Goal: Task Accomplishment & Management: Use online tool/utility

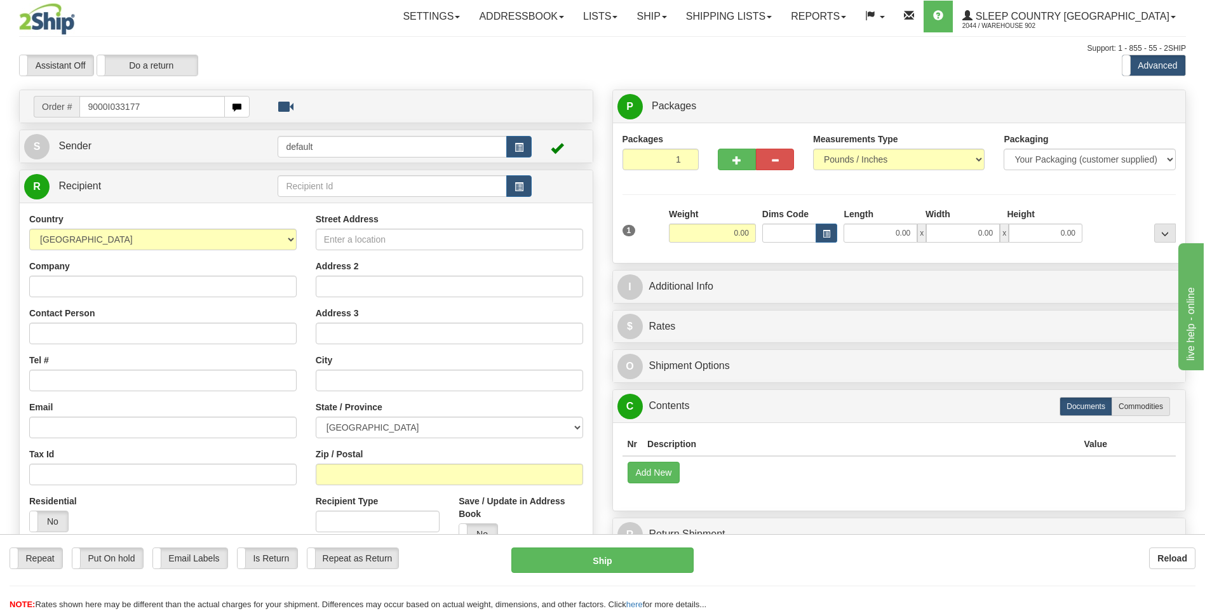
type input "9000I033177"
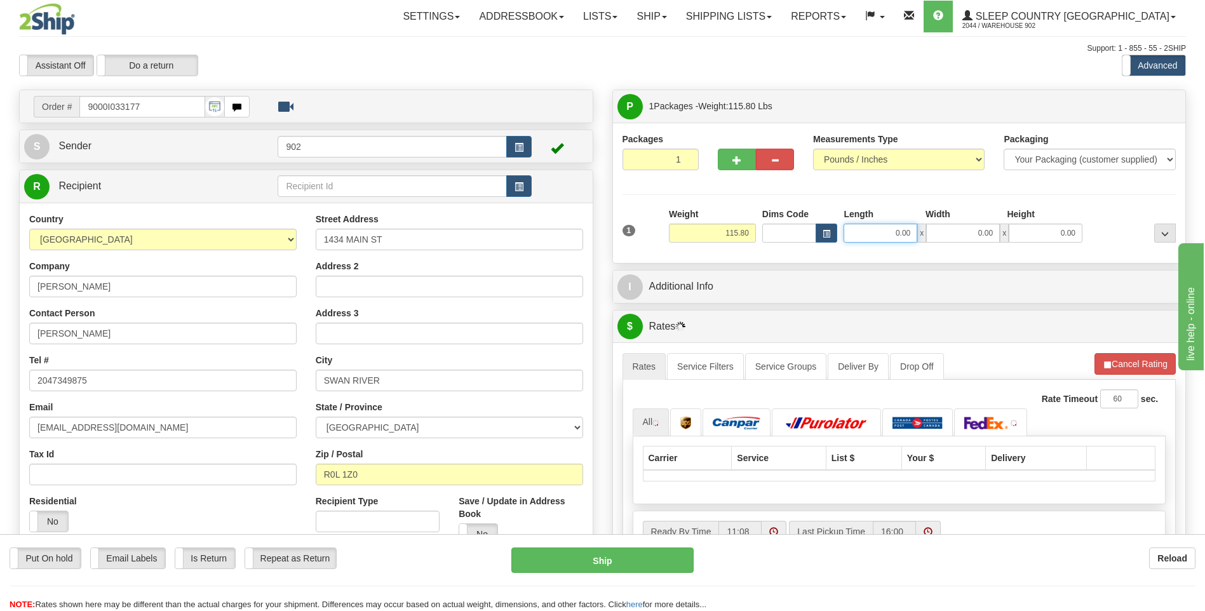
click at [876, 229] on input "0.00" at bounding box center [880, 233] width 74 height 19
type input "60.00"
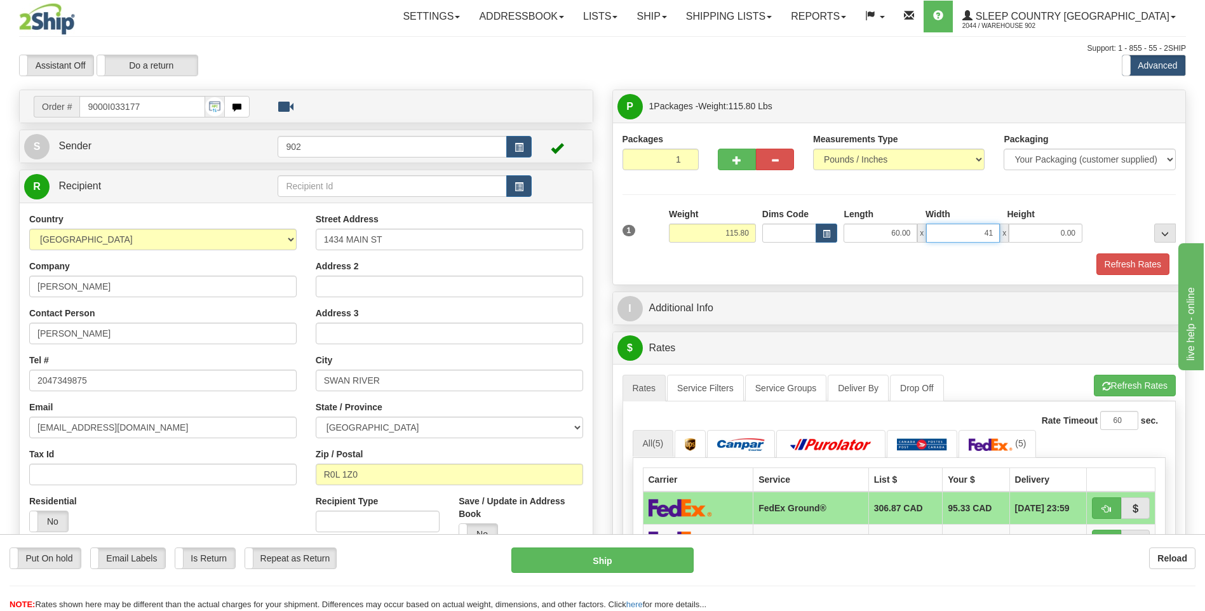
type input "41.00"
type input "1"
type input "5.00"
click at [1133, 265] on button "Refresh Rates" at bounding box center [1132, 264] width 73 height 22
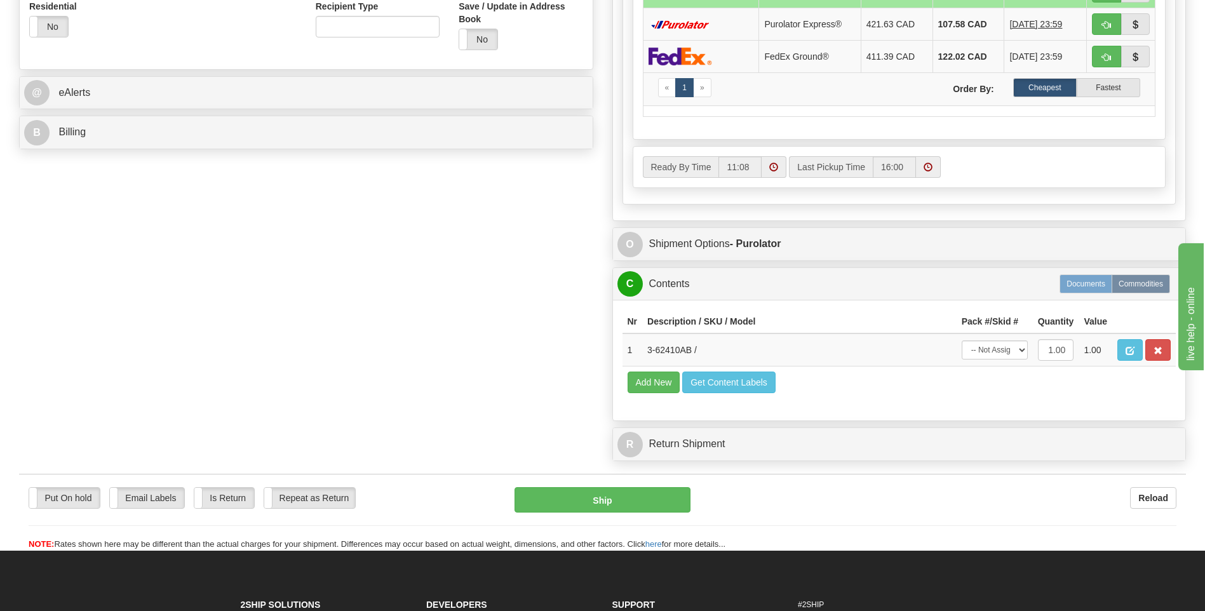
scroll to position [508, 0]
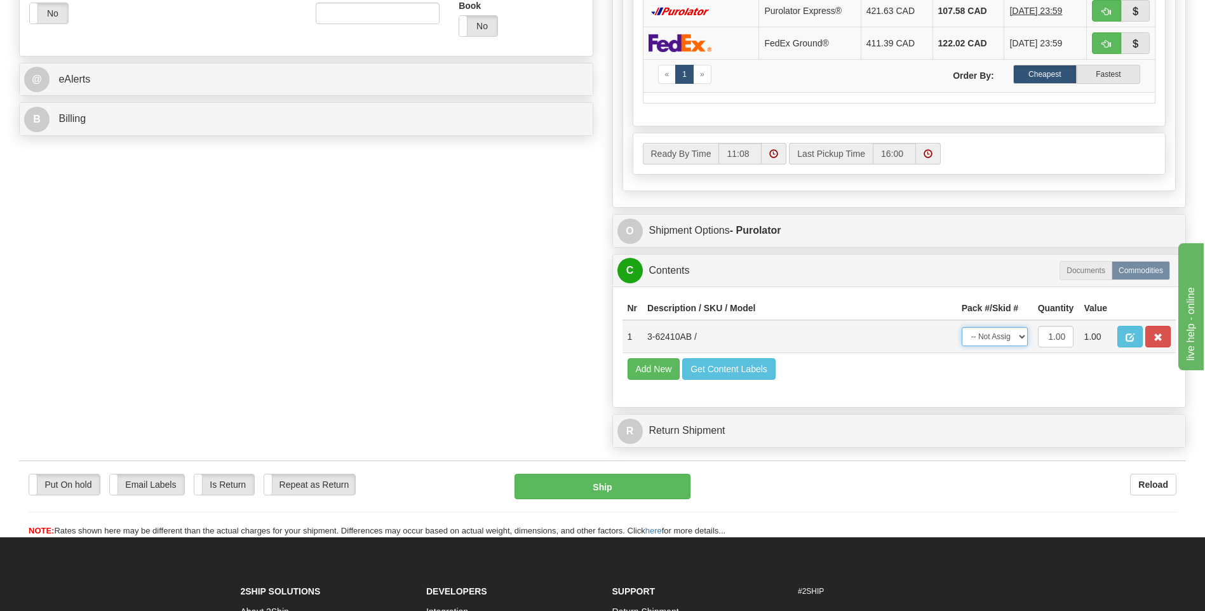
click at [1017, 339] on select "-- Not Assigned -- Package 1" at bounding box center [994, 336] width 66 height 19
select select "0"
click at [961, 327] on select "-- Not Assigned -- Package 1" at bounding box center [994, 336] width 66 height 19
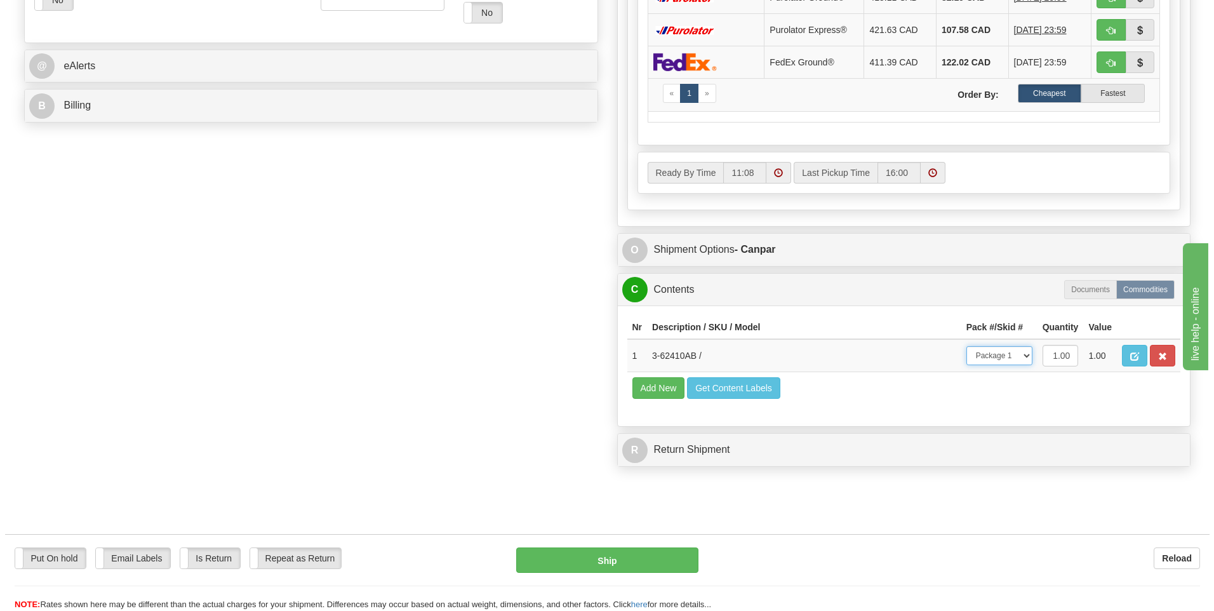
scroll to position [712, 0]
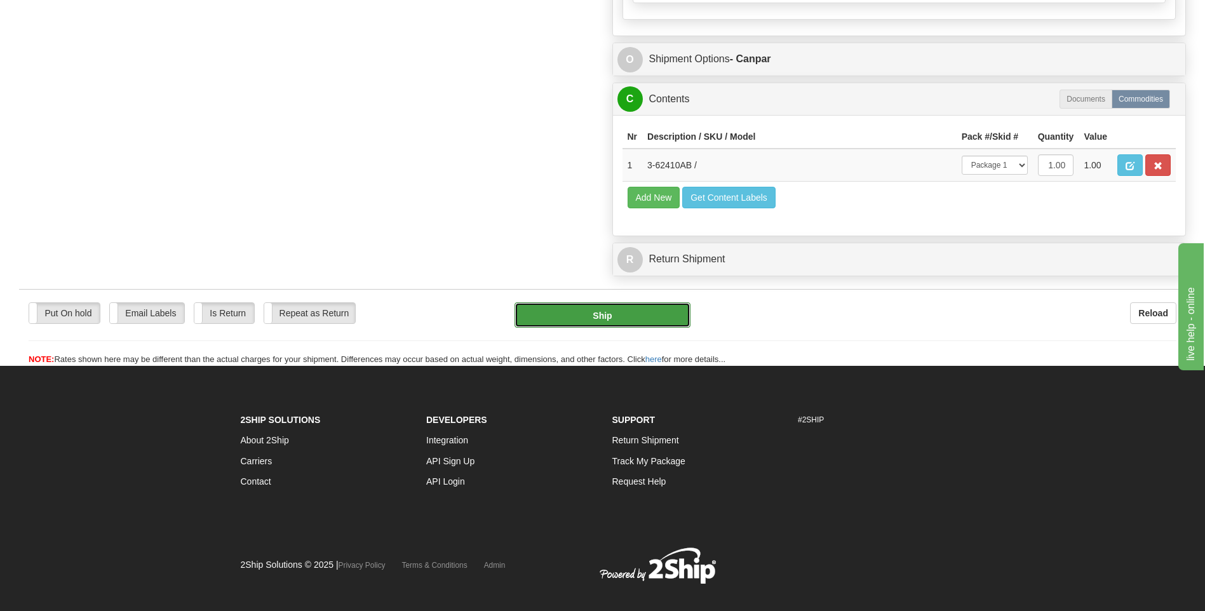
click at [653, 311] on button "Ship" at bounding box center [601, 314] width 175 height 25
type input "1"
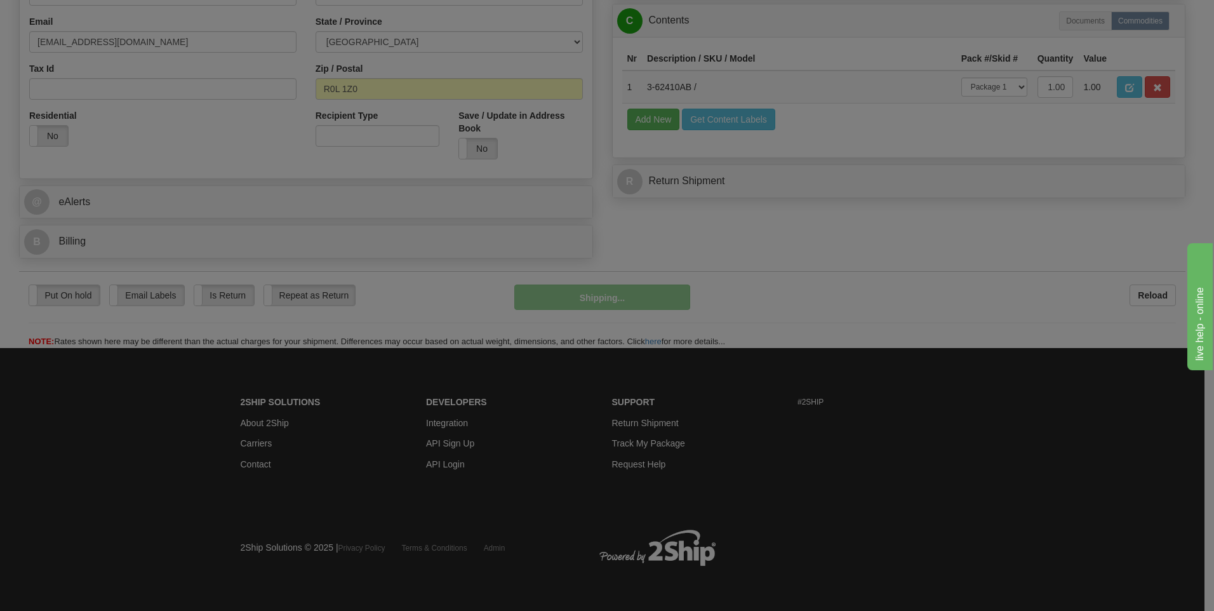
scroll to position [386, 0]
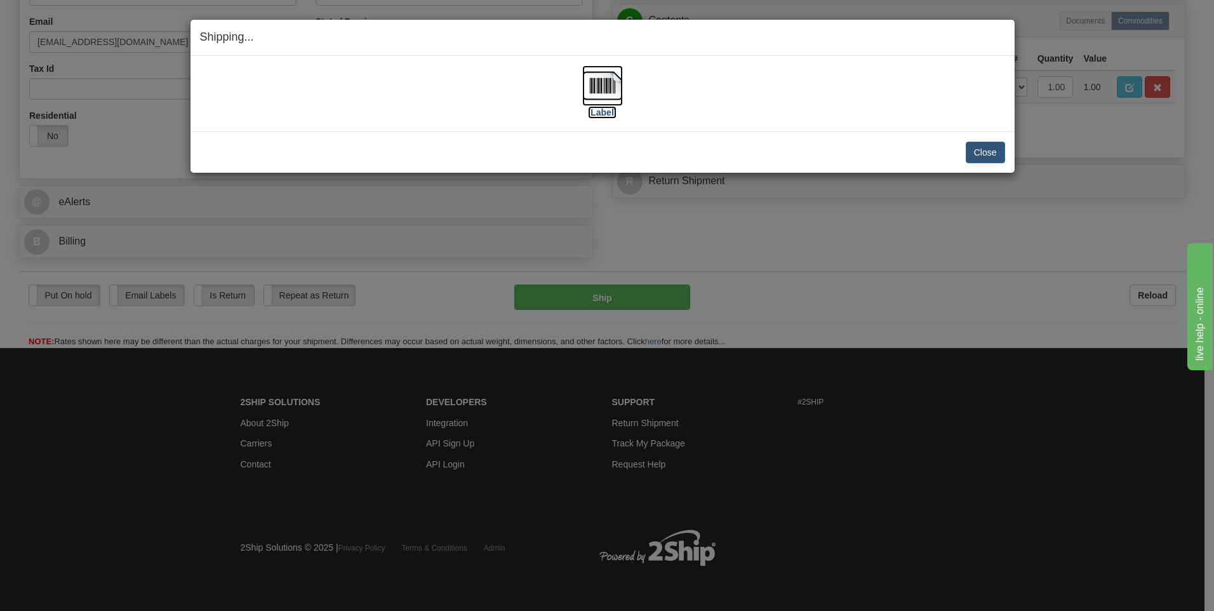
click at [606, 77] on img at bounding box center [602, 85] width 41 height 41
click at [990, 149] on button "Close" at bounding box center [985, 153] width 39 height 22
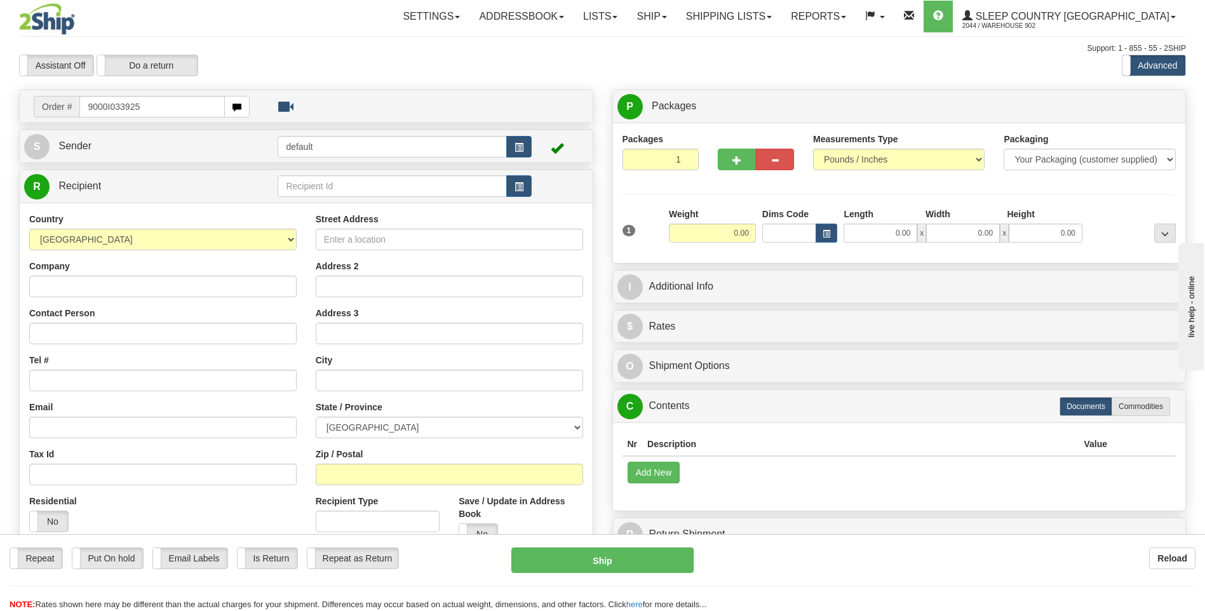
type input "9000I033925"
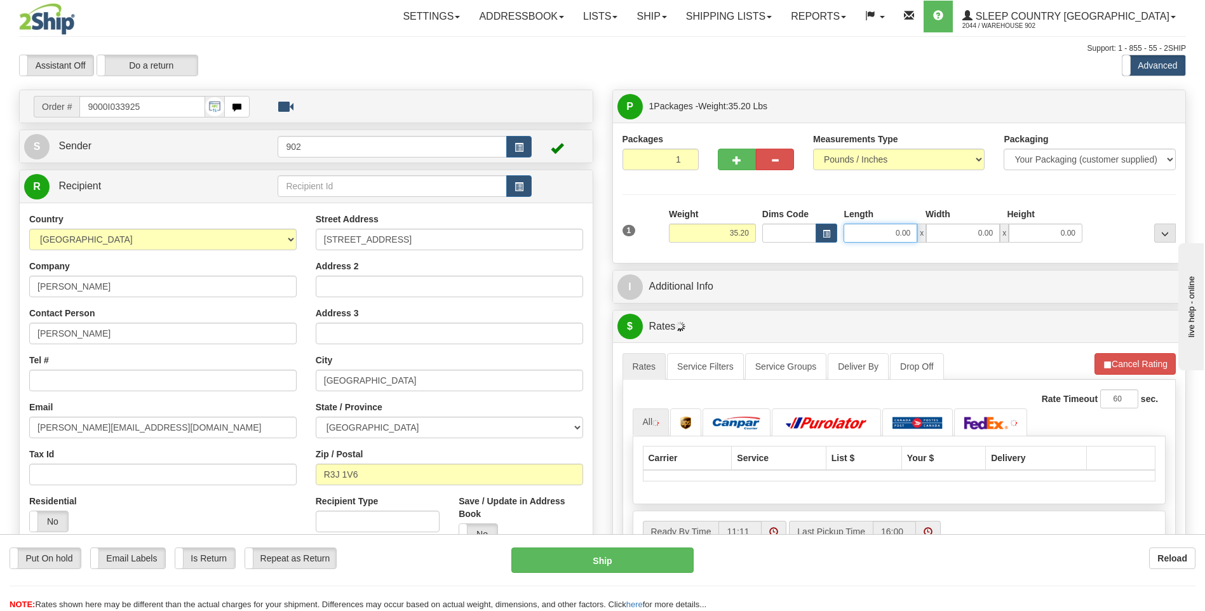
click at [876, 231] on input "0.00" at bounding box center [880, 233] width 74 height 19
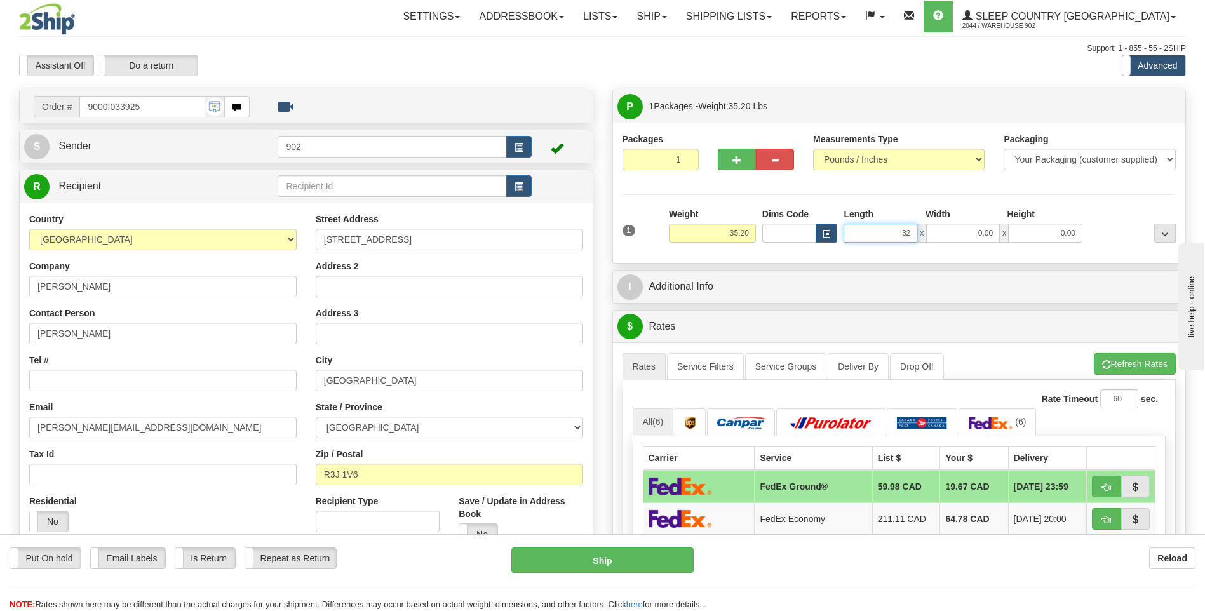
type input "3"
type input "32.00"
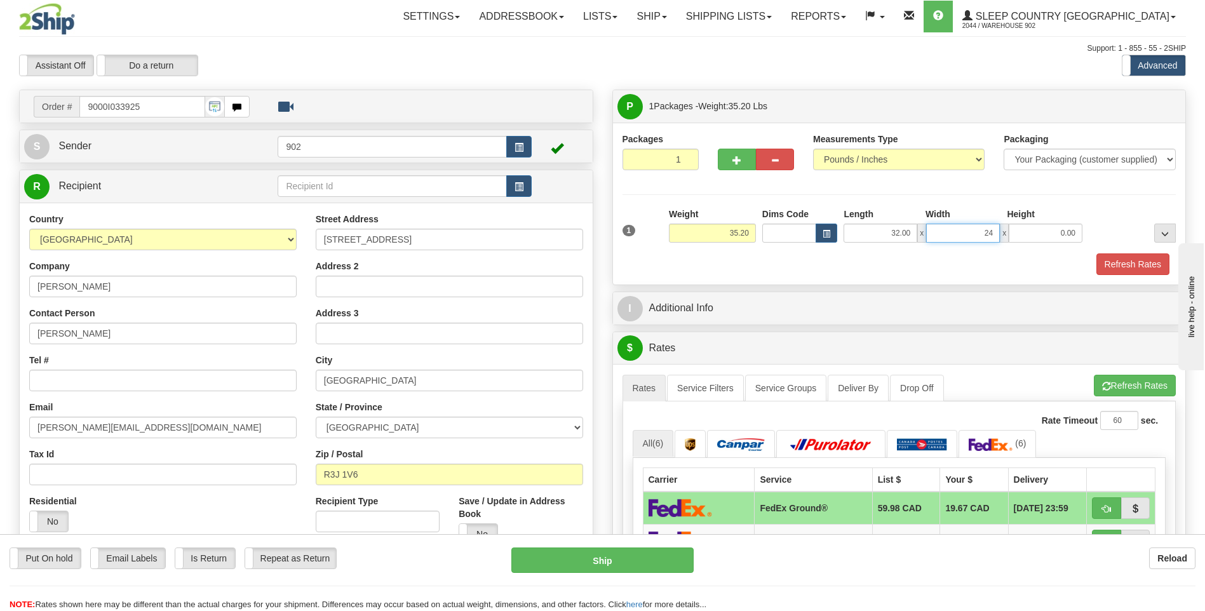
type input "24.00"
type input "23.00"
click at [1116, 257] on button "Refresh Rates" at bounding box center [1132, 264] width 73 height 22
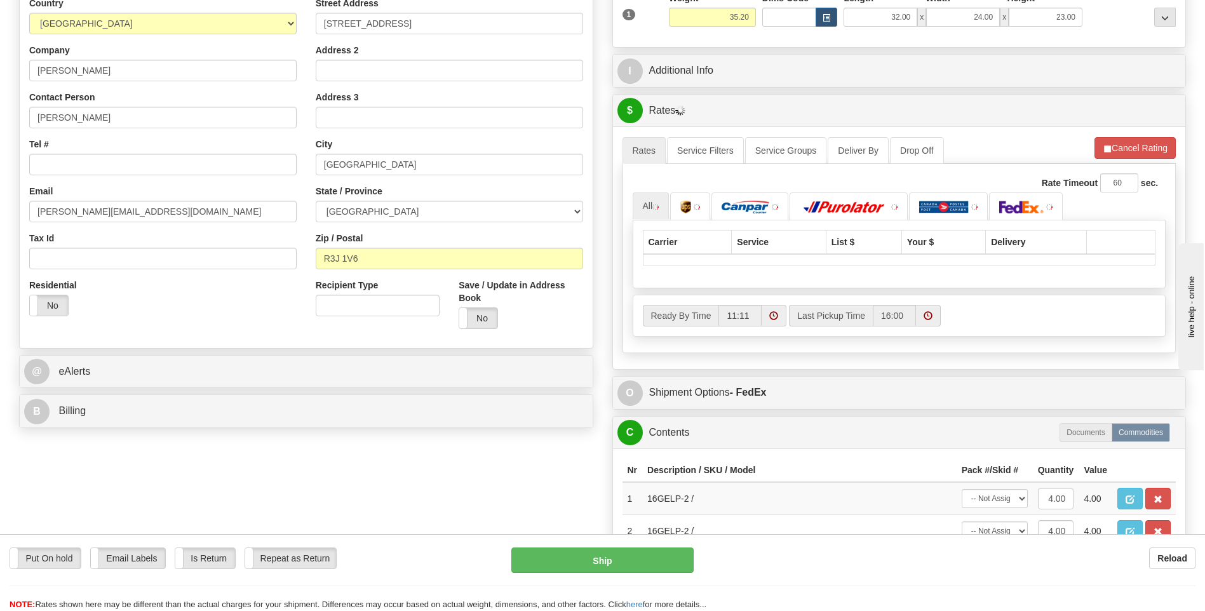
scroll to position [381, 0]
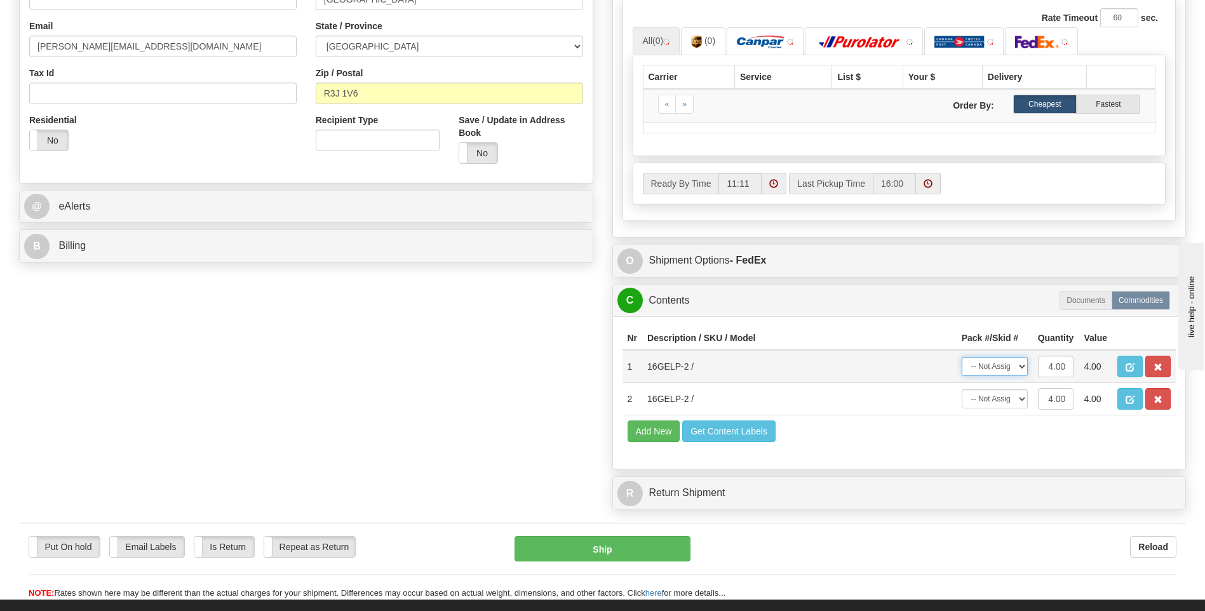
click at [977, 363] on select "-- Not Assigned -- Package 1" at bounding box center [994, 366] width 66 height 19
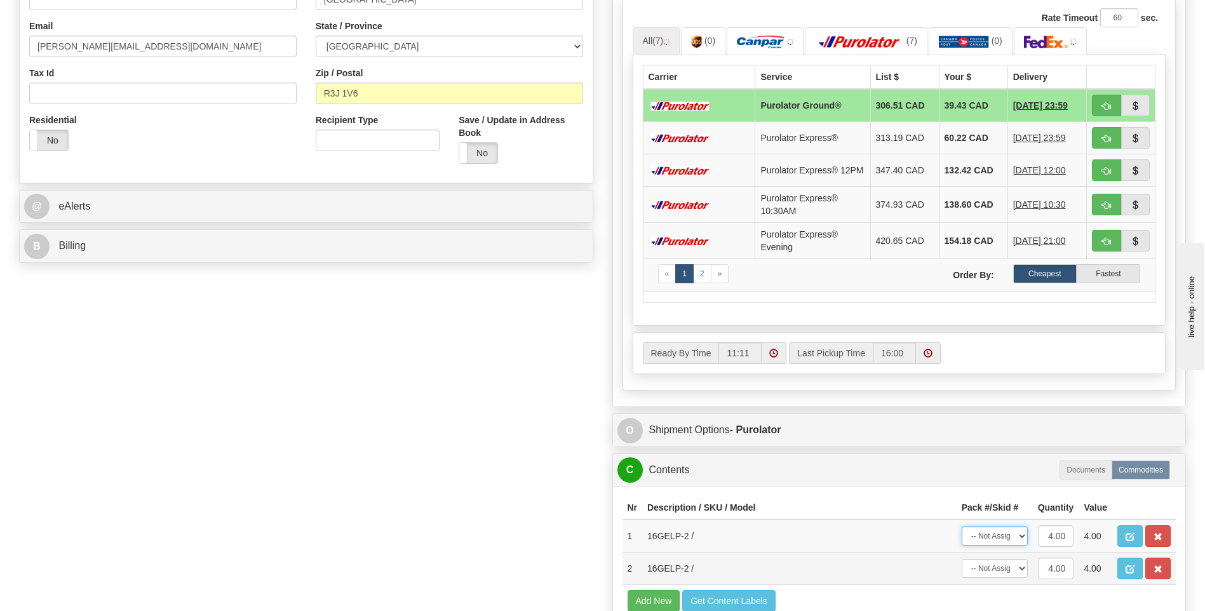
select select "0"
click at [961, 530] on select "-- Not Assigned -- Package 1" at bounding box center [994, 535] width 66 height 19
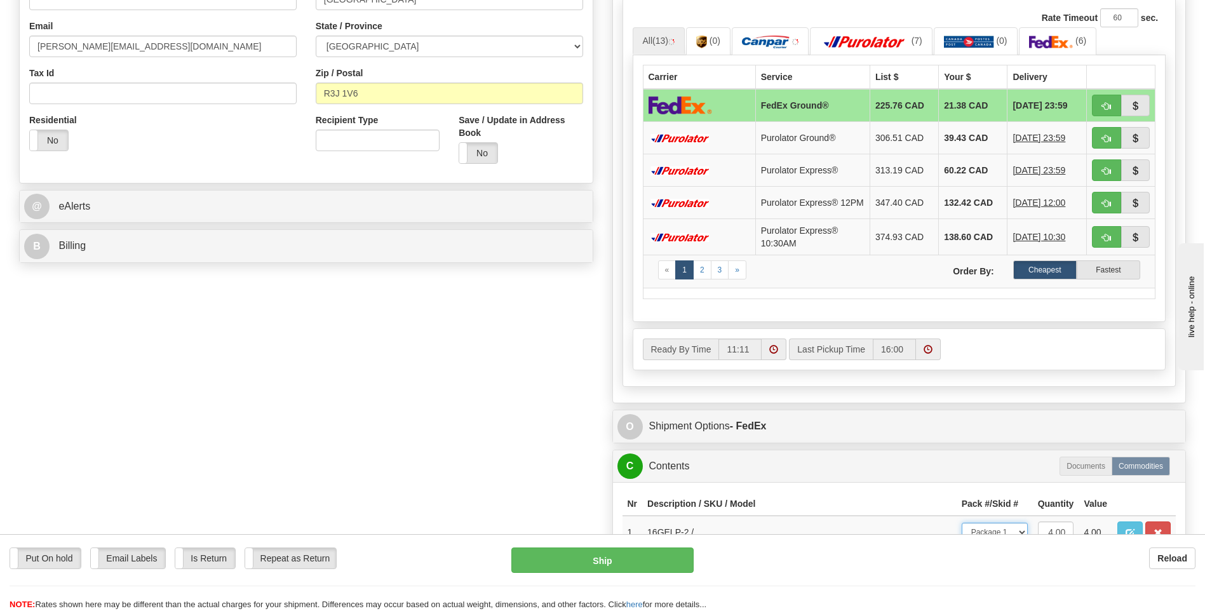
scroll to position [635, 0]
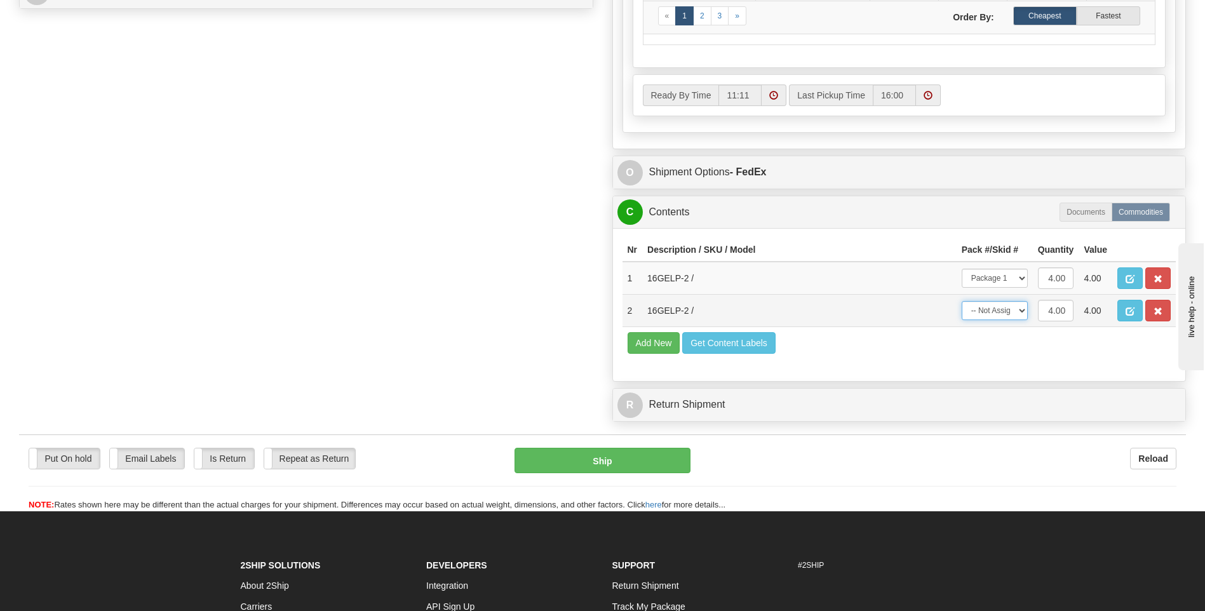
click at [1006, 311] on select "-- Not Assigned -- Package 1" at bounding box center [994, 310] width 66 height 19
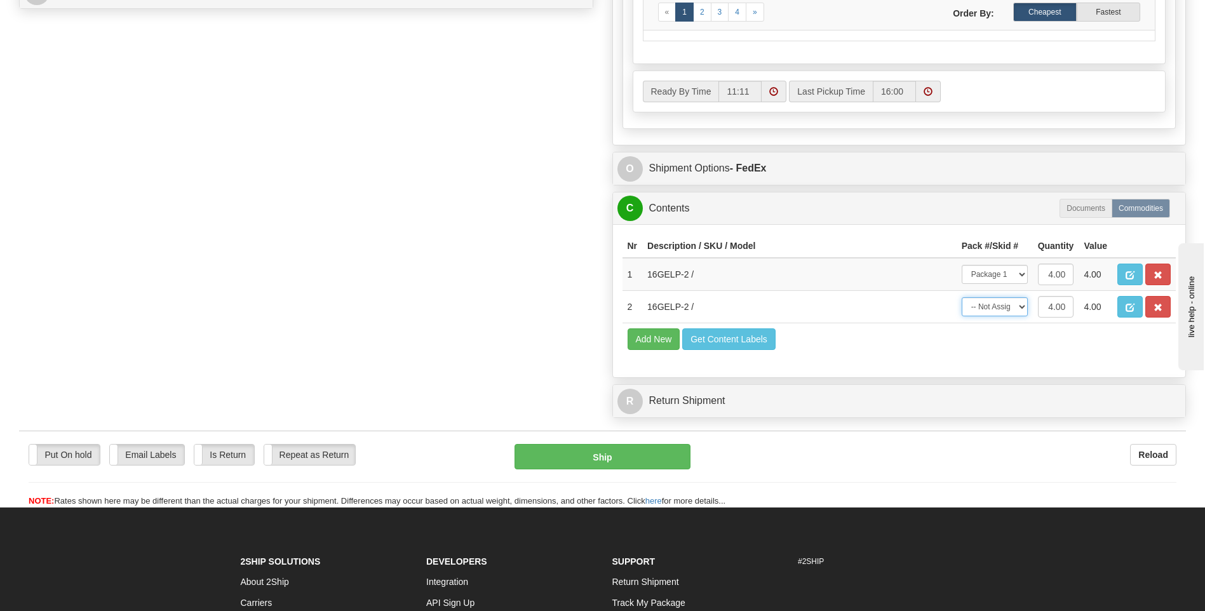
select select "0"
click at [961, 297] on select "-- Not Assigned -- Package 1" at bounding box center [994, 306] width 66 height 19
click at [659, 452] on button "Ship" at bounding box center [601, 456] width 175 height 25
type input "92"
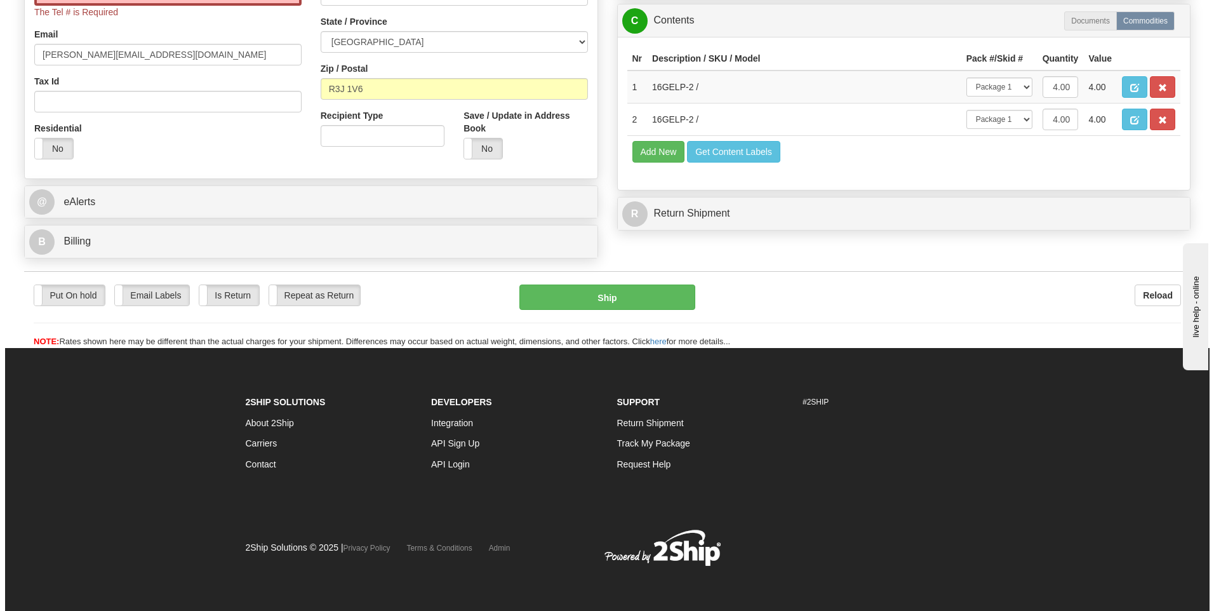
scroll to position [132, 0]
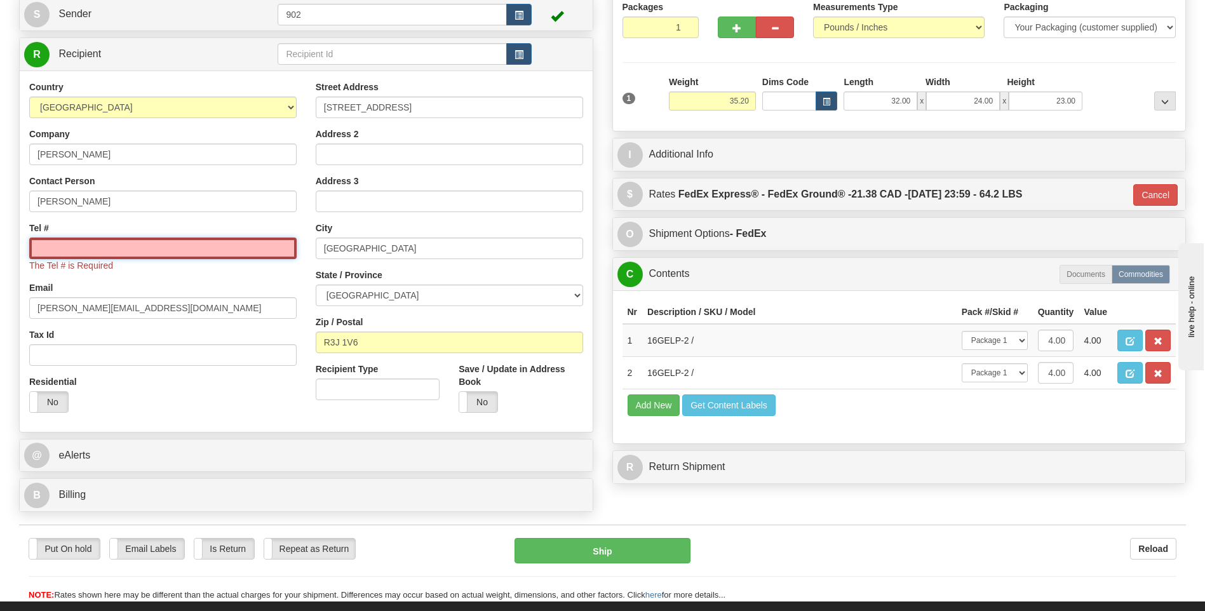
click at [210, 253] on input "Tel #" at bounding box center [162, 249] width 267 height 22
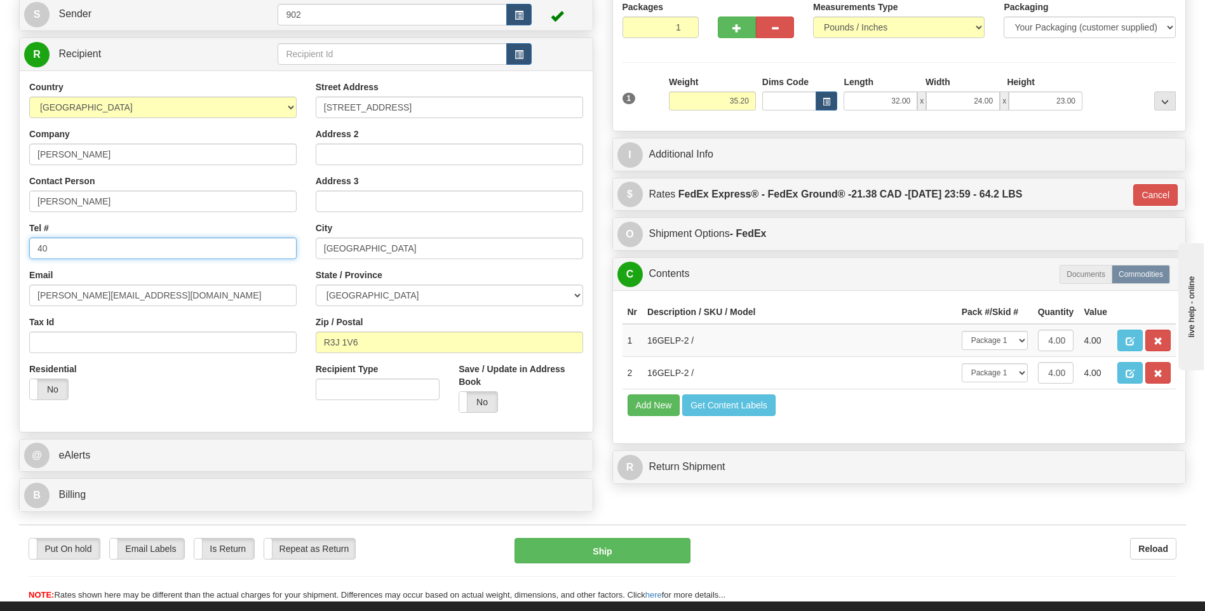
type input "4"
type input "3065025570"
drag, startPoint x: 518, startPoint y: 509, endPoint x: 600, endPoint y: 548, distance: 90.6
click at [600, 548] on button "Ship" at bounding box center [601, 550] width 175 height 25
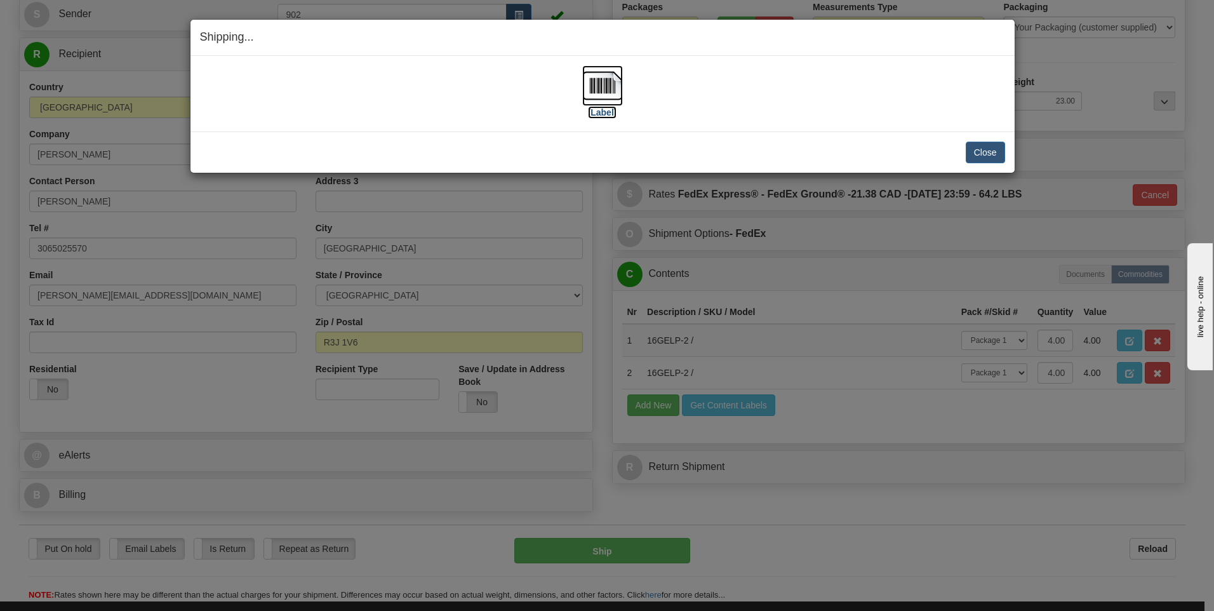
click at [615, 105] on img at bounding box center [602, 85] width 41 height 41
click at [986, 157] on button "Close" at bounding box center [985, 153] width 39 height 22
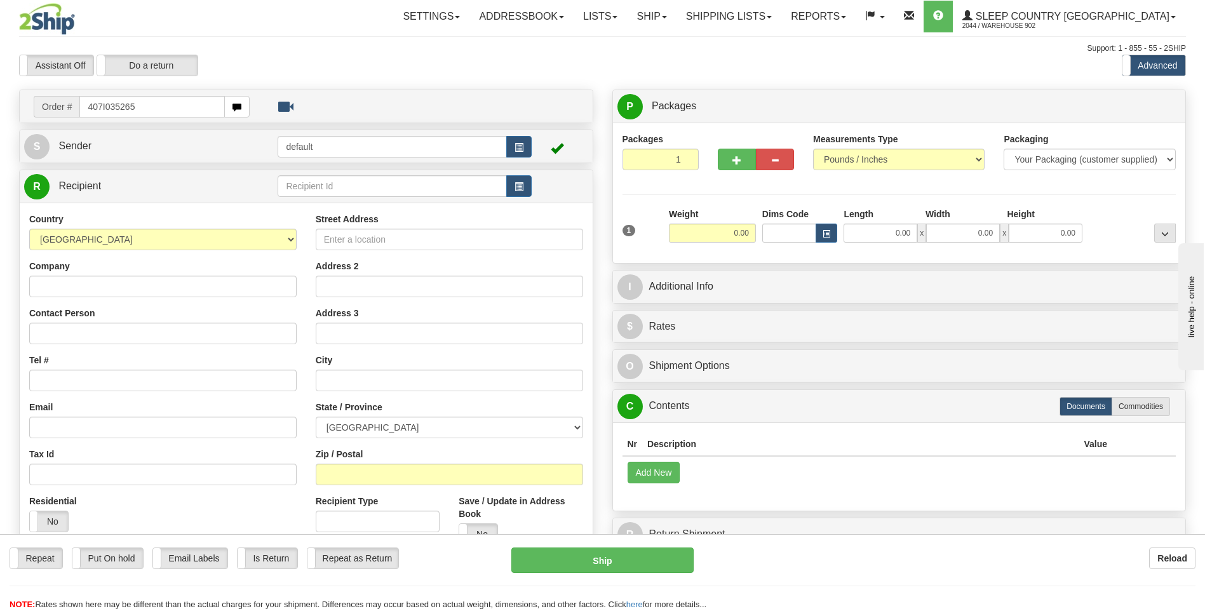
type input "407I035265"
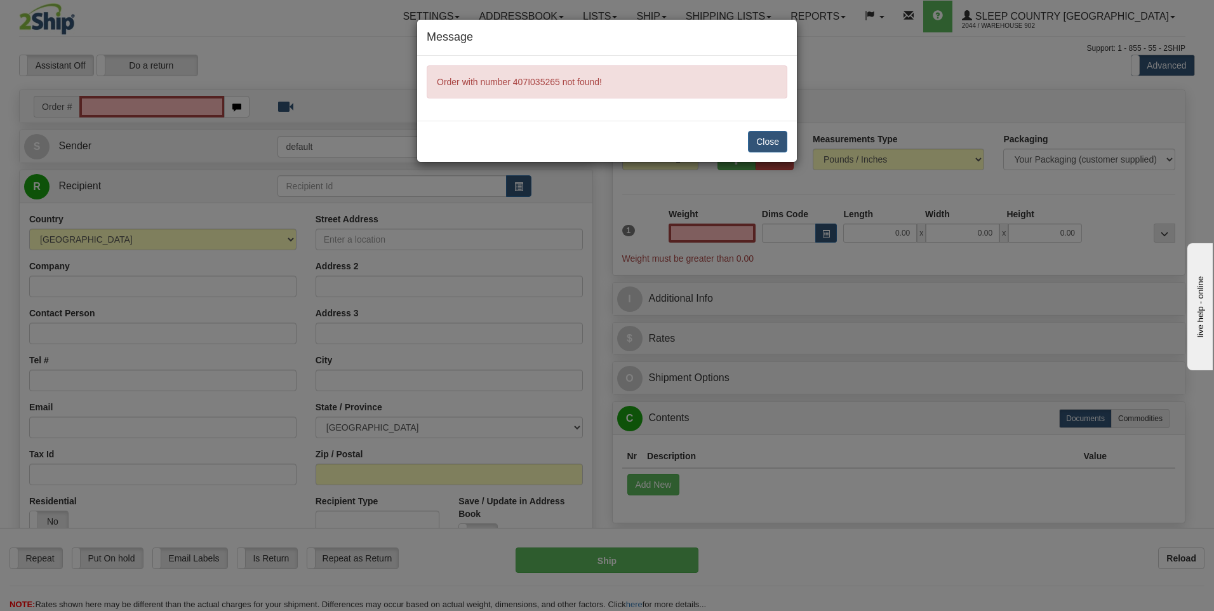
type input "0.00"
click at [761, 137] on button "Close" at bounding box center [767, 142] width 39 height 22
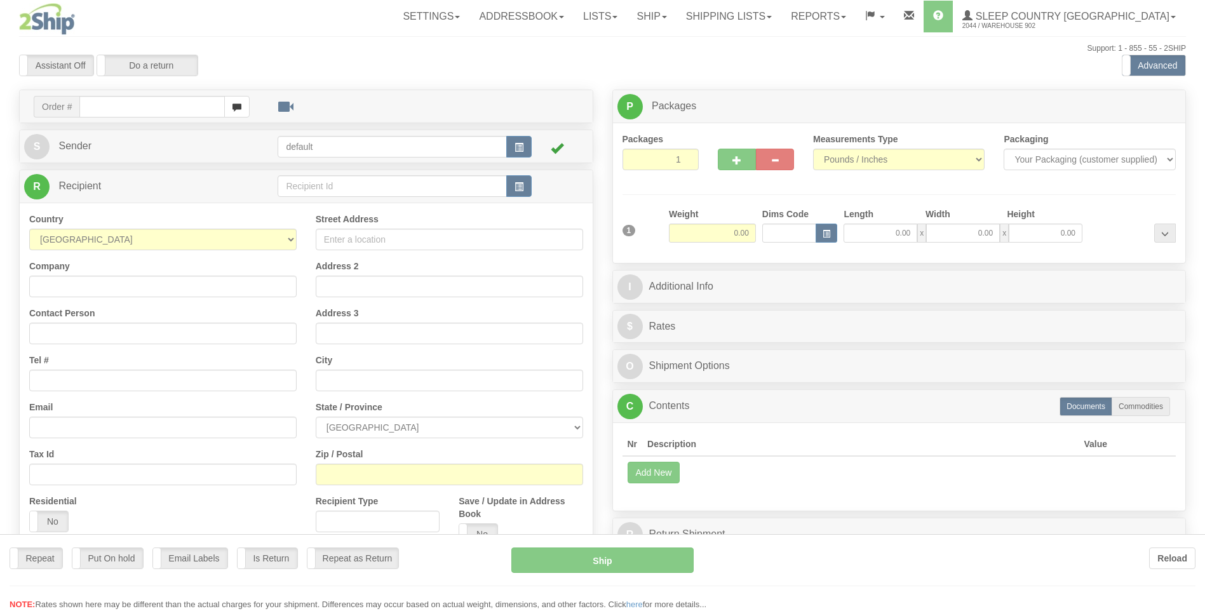
click at [171, 100] on div at bounding box center [602, 305] width 1205 height 611
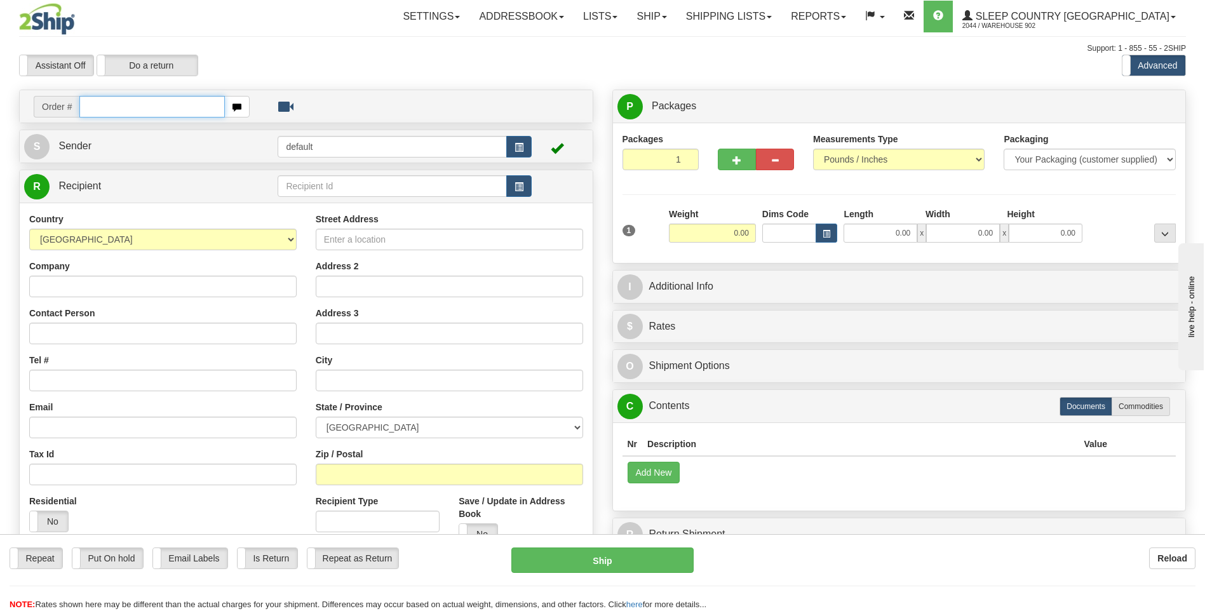
click at [171, 100] on input "text" at bounding box center [151, 107] width 145 height 22
type input "407I035265"
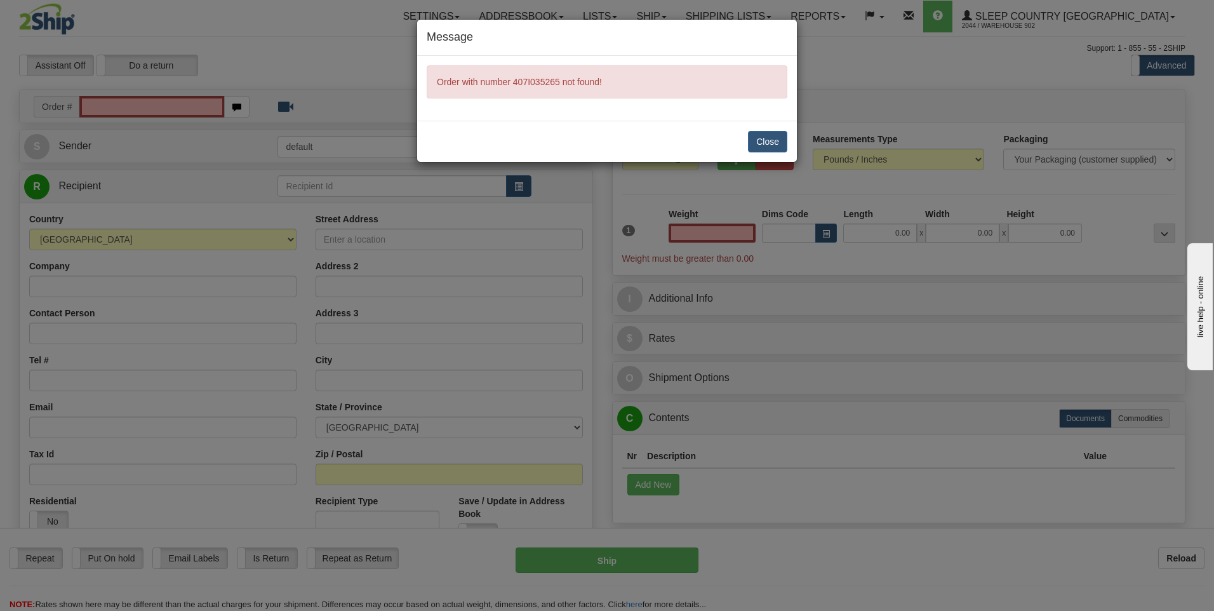
type input "0.00"
click at [782, 137] on button "Close" at bounding box center [767, 142] width 39 height 22
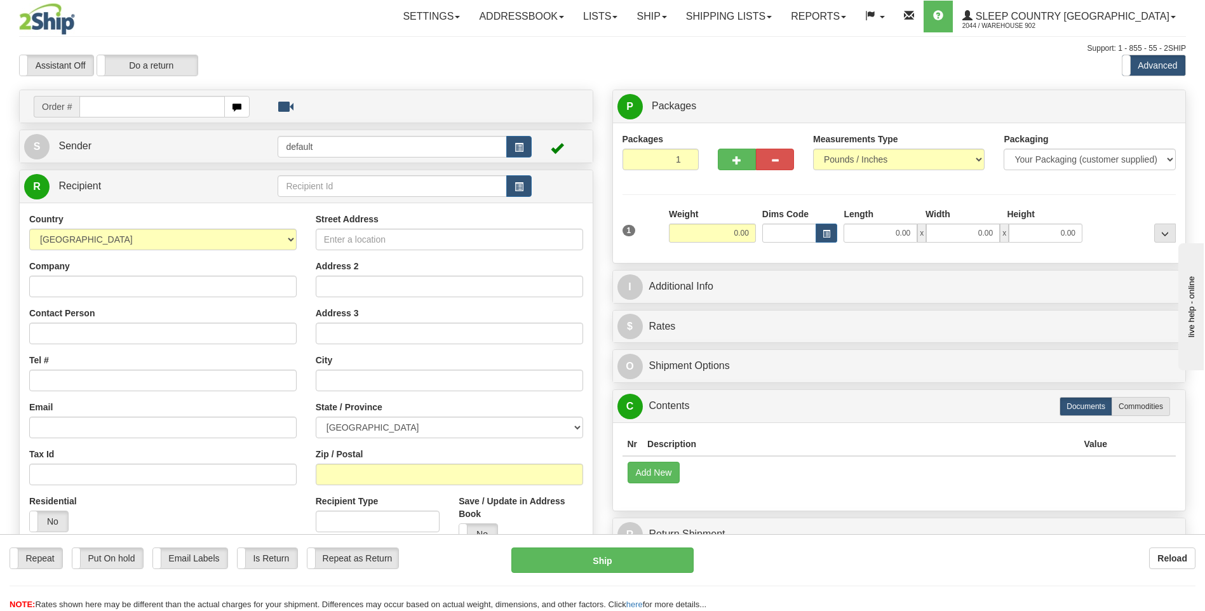
click at [187, 104] on input "text" at bounding box center [151, 107] width 145 height 22
type input "9007I035920"
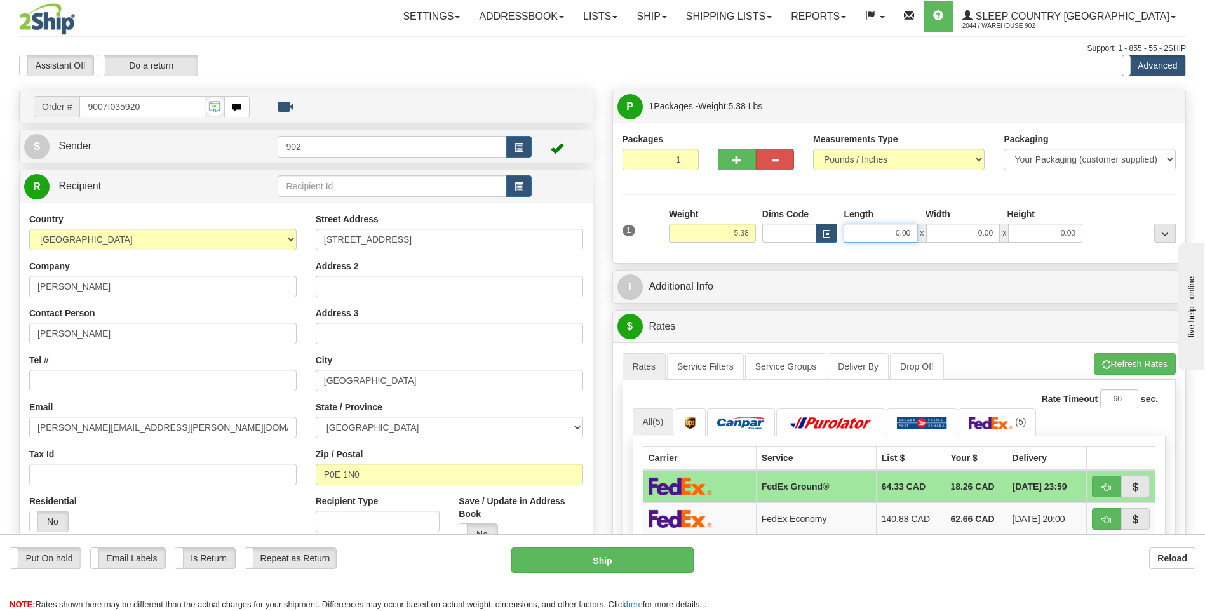
click at [891, 232] on input "0.00" at bounding box center [880, 233] width 74 height 19
type input "25.00"
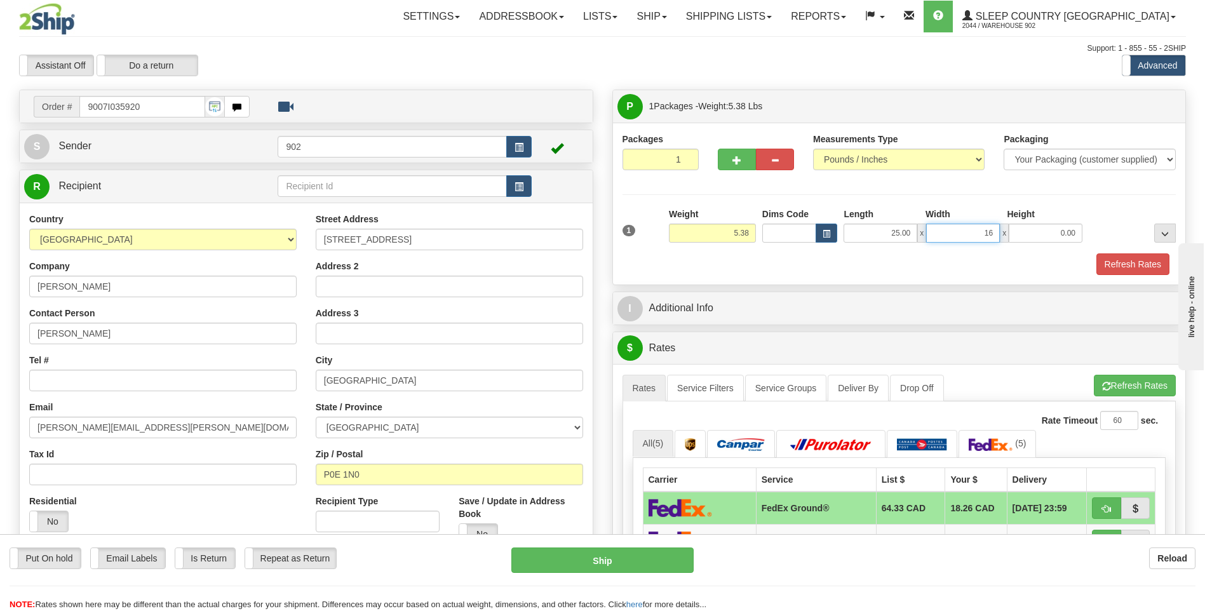
type input "16.00"
type input "12"
type input "12.00"
click at [1148, 265] on button "Refresh Rates" at bounding box center [1132, 264] width 73 height 22
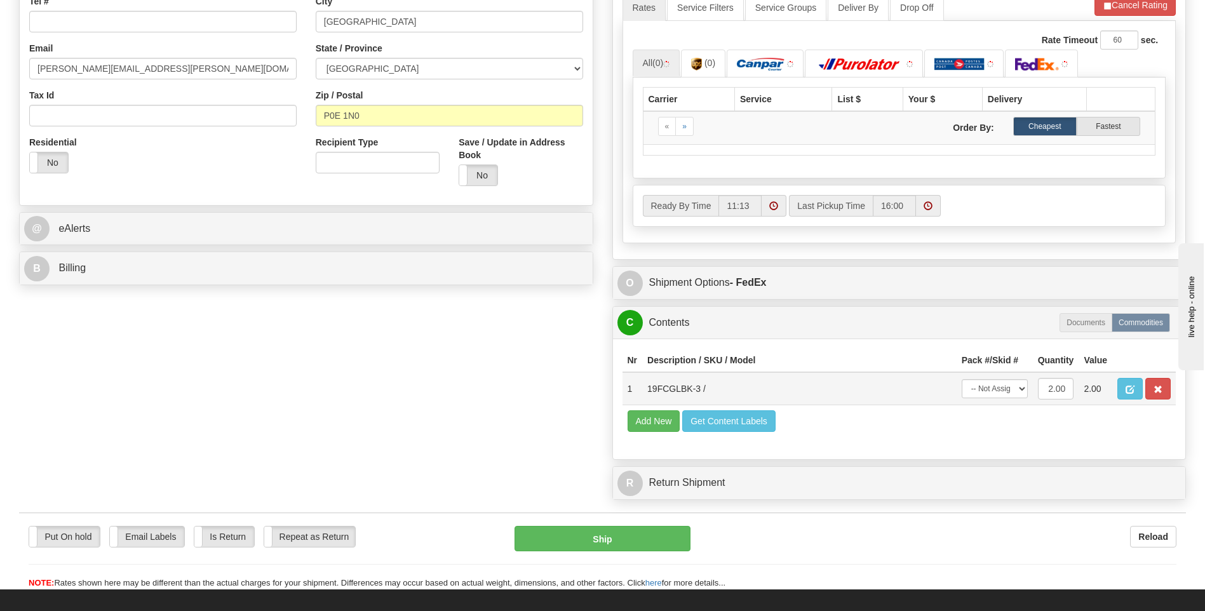
scroll to position [381, 0]
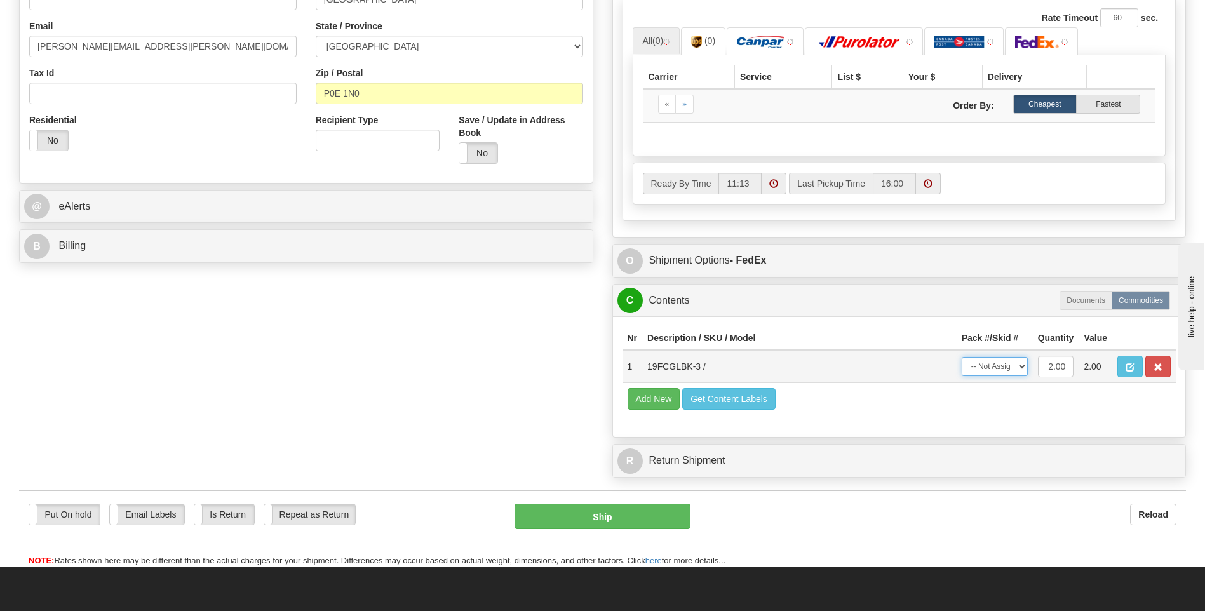
click at [996, 363] on select "-- Not Assigned -- Package 1" at bounding box center [994, 366] width 66 height 19
click at [1024, 350] on th "Pack #/Skid #" at bounding box center [994, 337] width 76 height 23
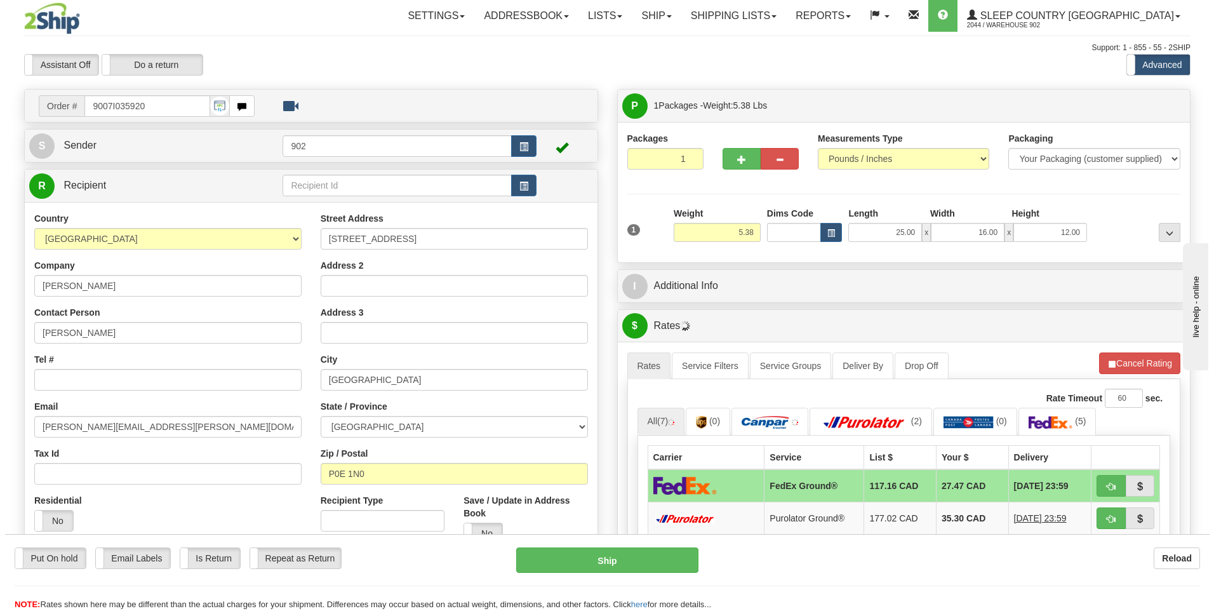
scroll to position [0, 0]
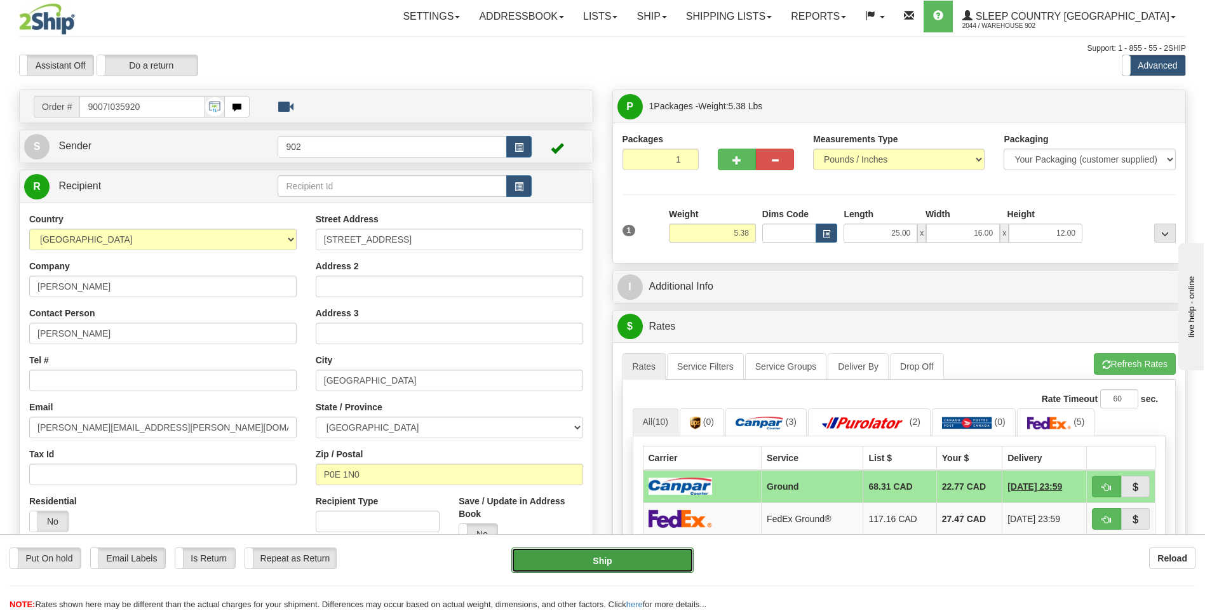
click at [630, 566] on button "Ship" at bounding box center [602, 559] width 182 height 25
type input "1"
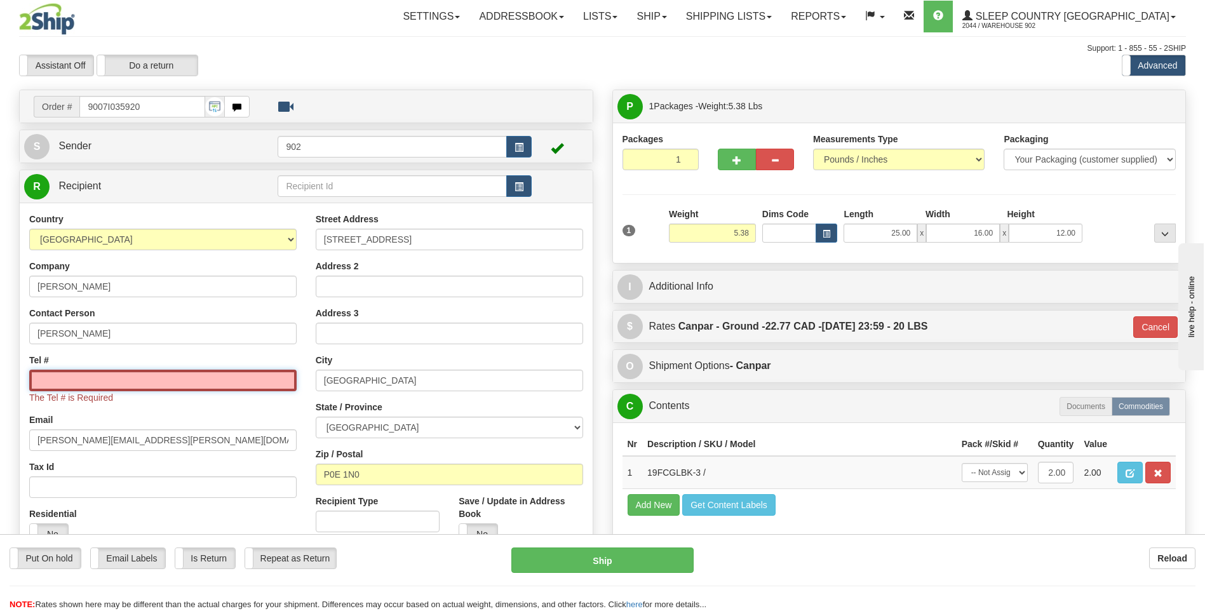
click at [112, 373] on input "Tel #" at bounding box center [162, 381] width 267 height 22
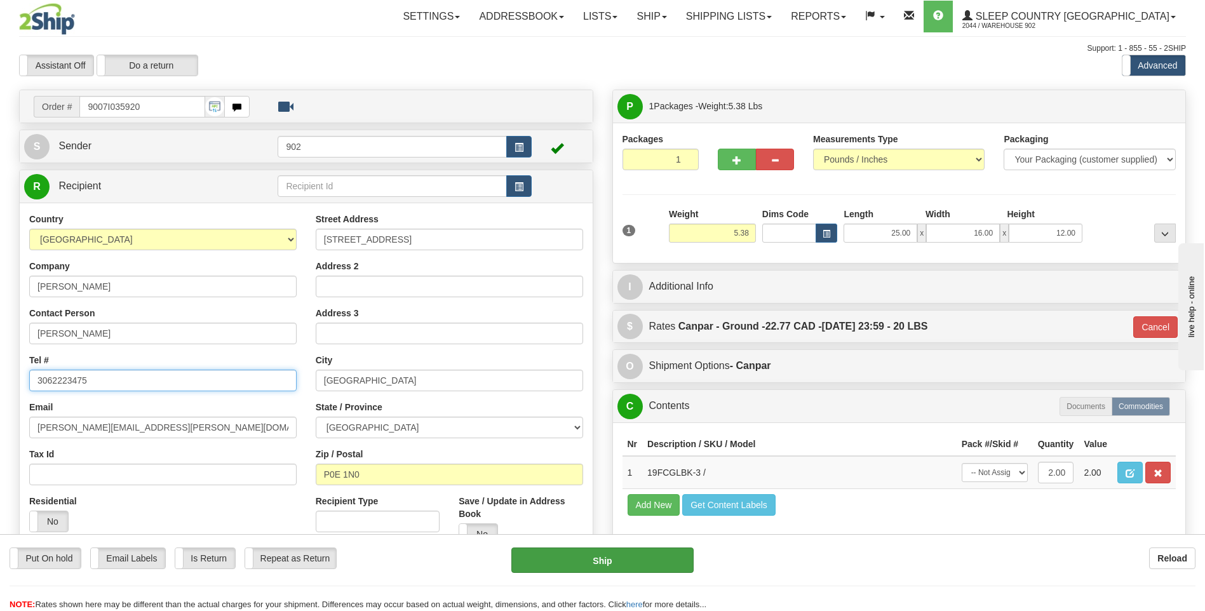
type input "3062223475"
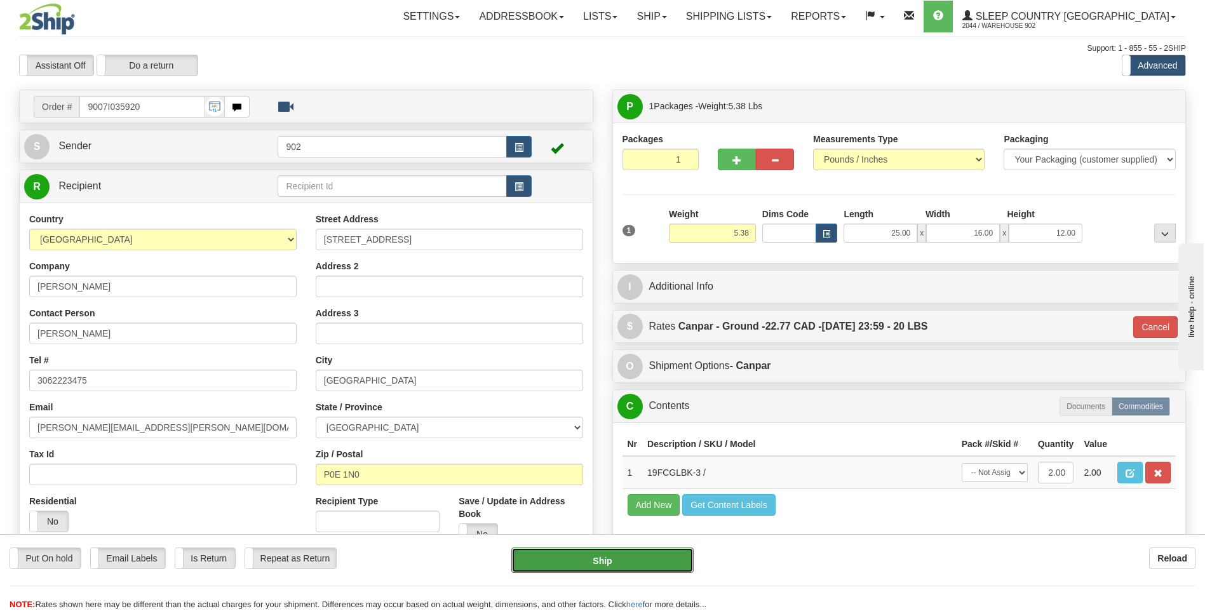
click at [608, 552] on button "Ship" at bounding box center [602, 559] width 182 height 25
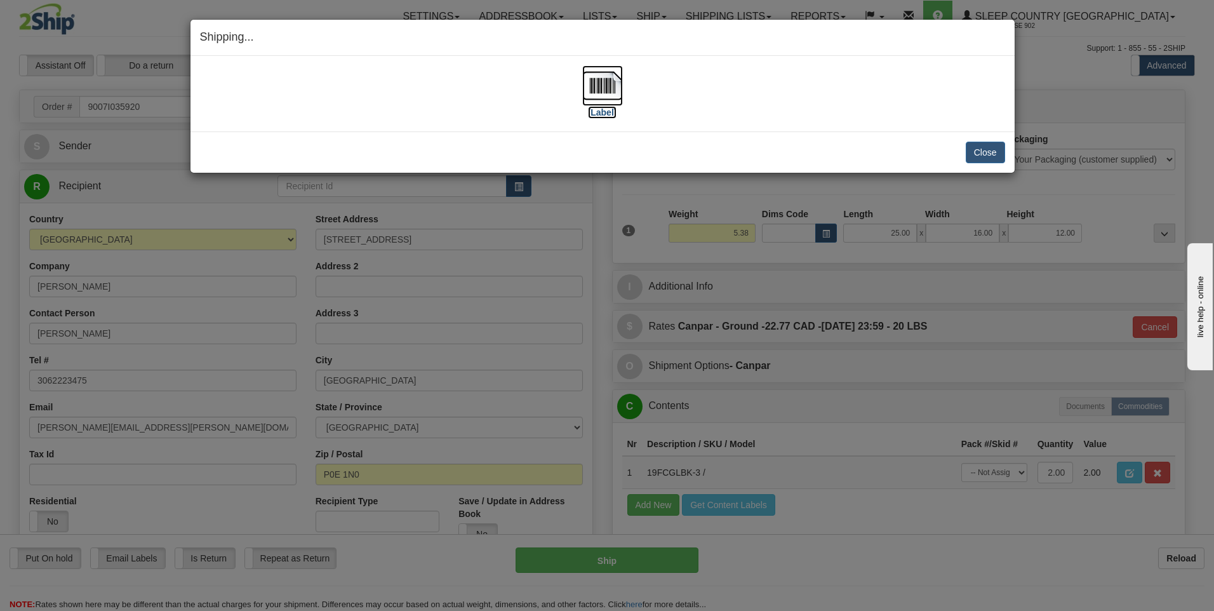
click at [617, 89] on img at bounding box center [602, 85] width 41 height 41
click at [989, 156] on button "Close" at bounding box center [985, 153] width 39 height 22
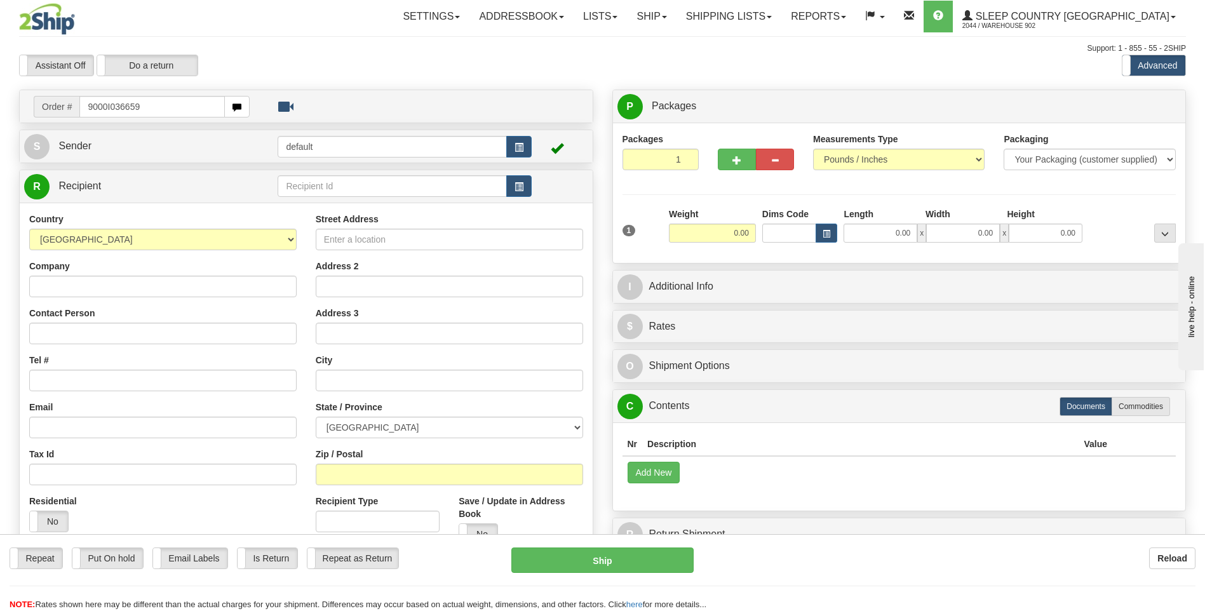
type input "9000I036659"
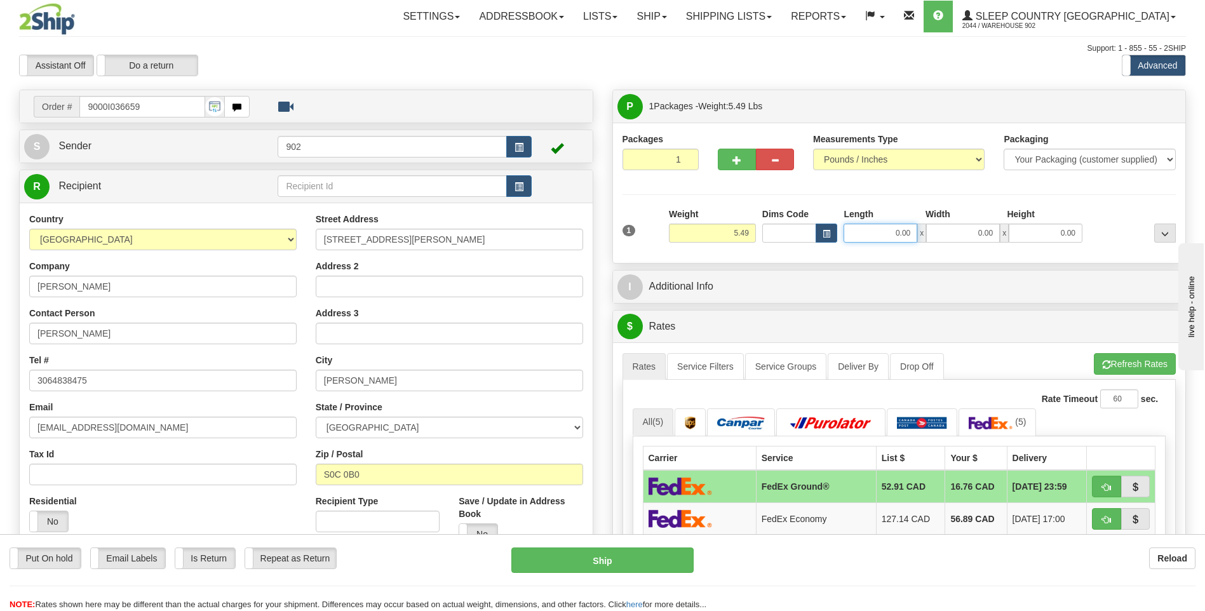
click at [888, 234] on input "0.00" at bounding box center [880, 233] width 74 height 19
type input "9"
type input "16.00"
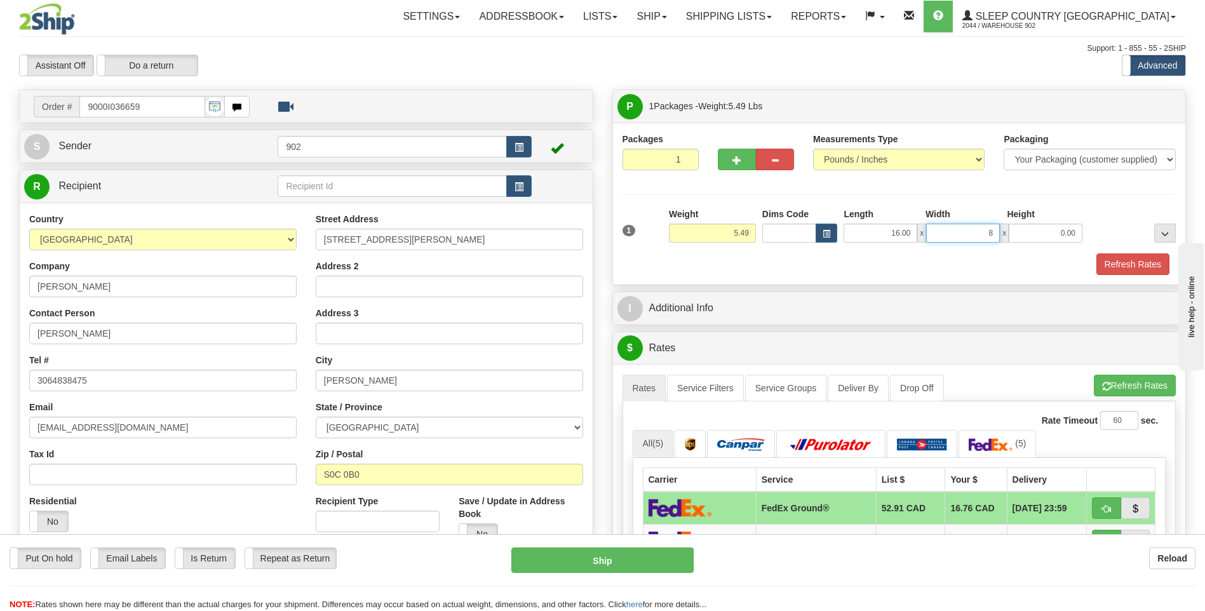
type input "8.00"
click at [1114, 269] on button "Refresh Rates" at bounding box center [1132, 264] width 73 height 22
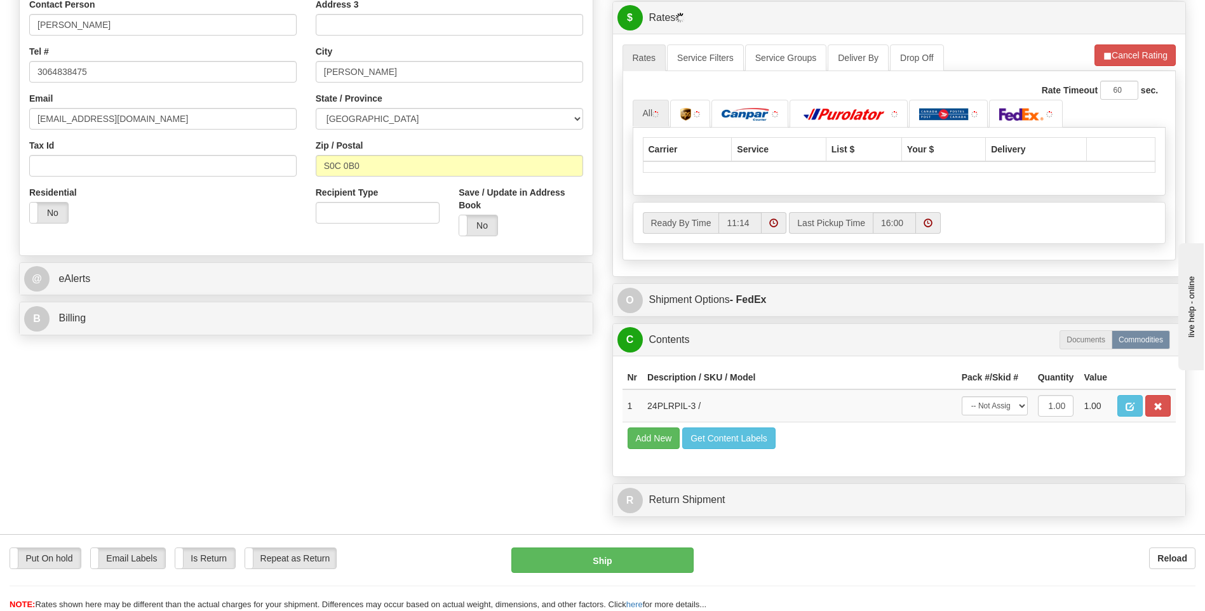
scroll to position [381, 0]
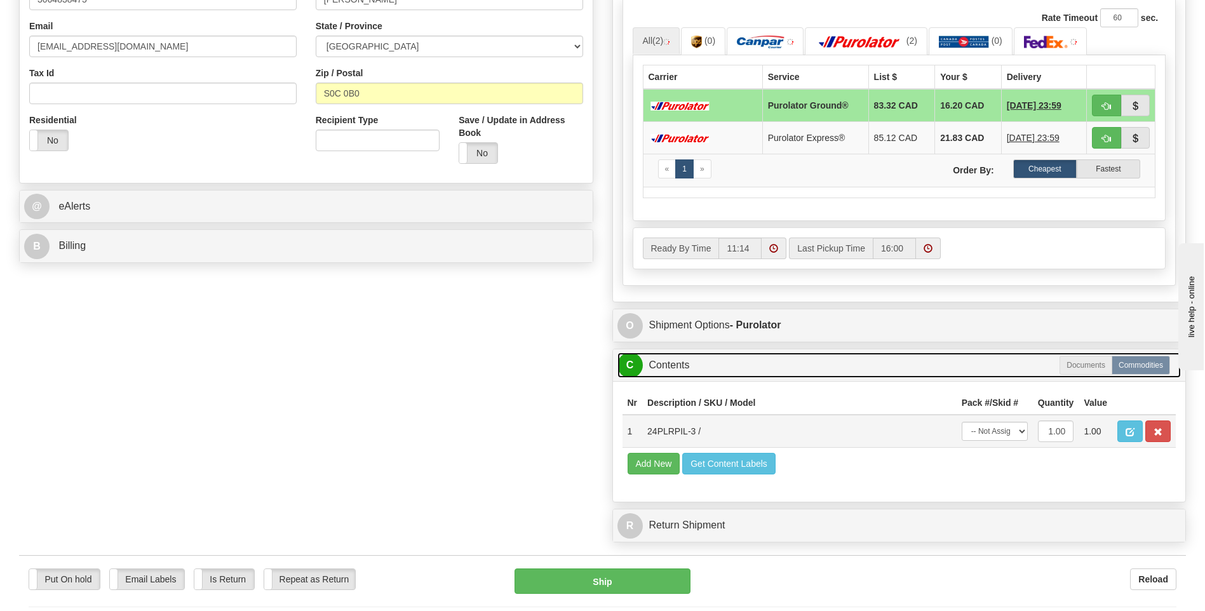
click at [995, 373] on link "C Contents" at bounding box center [899, 365] width 564 height 26
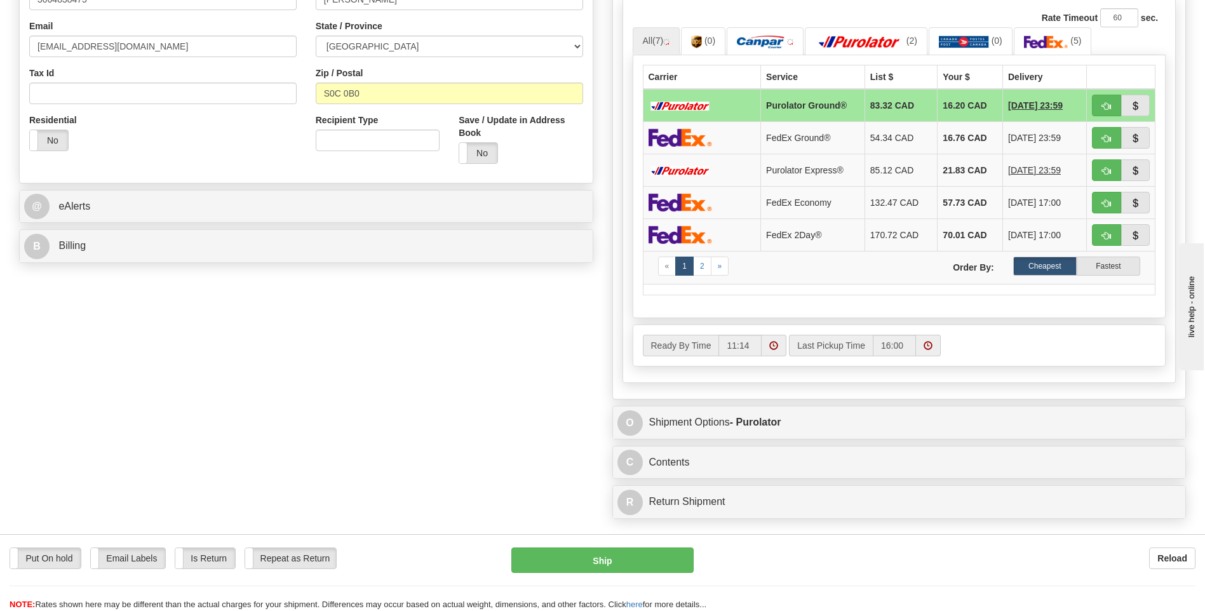
click at [1000, 371] on div "Ready By Time 11:14 16:00" at bounding box center [899, 349] width 552 height 48
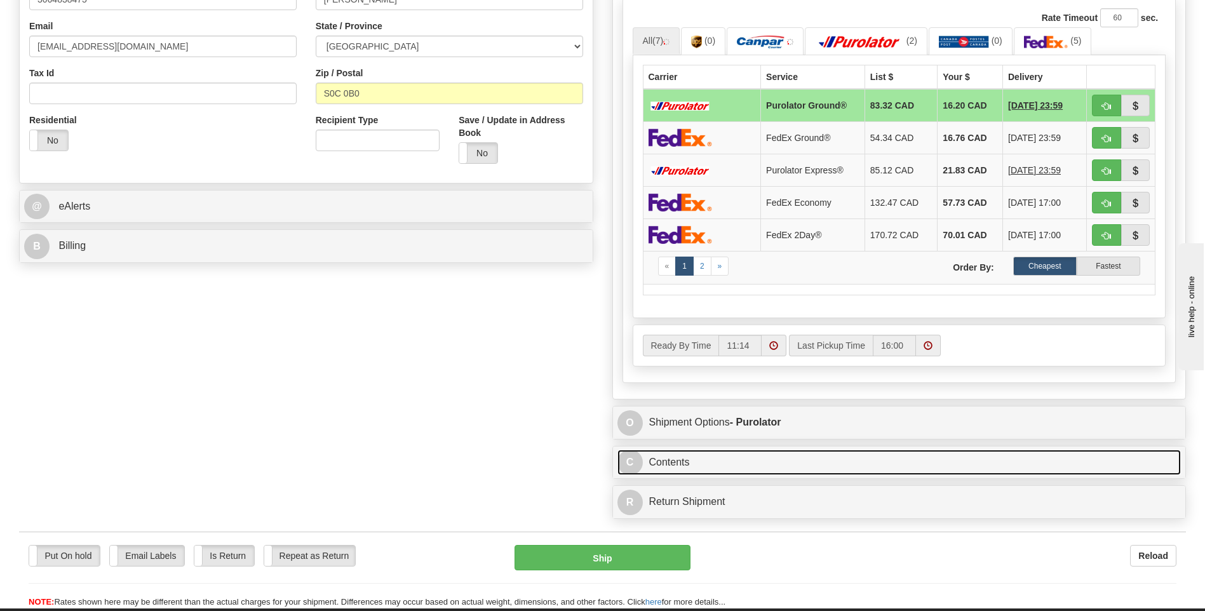
click at [991, 457] on link "C Contents" at bounding box center [899, 463] width 564 height 26
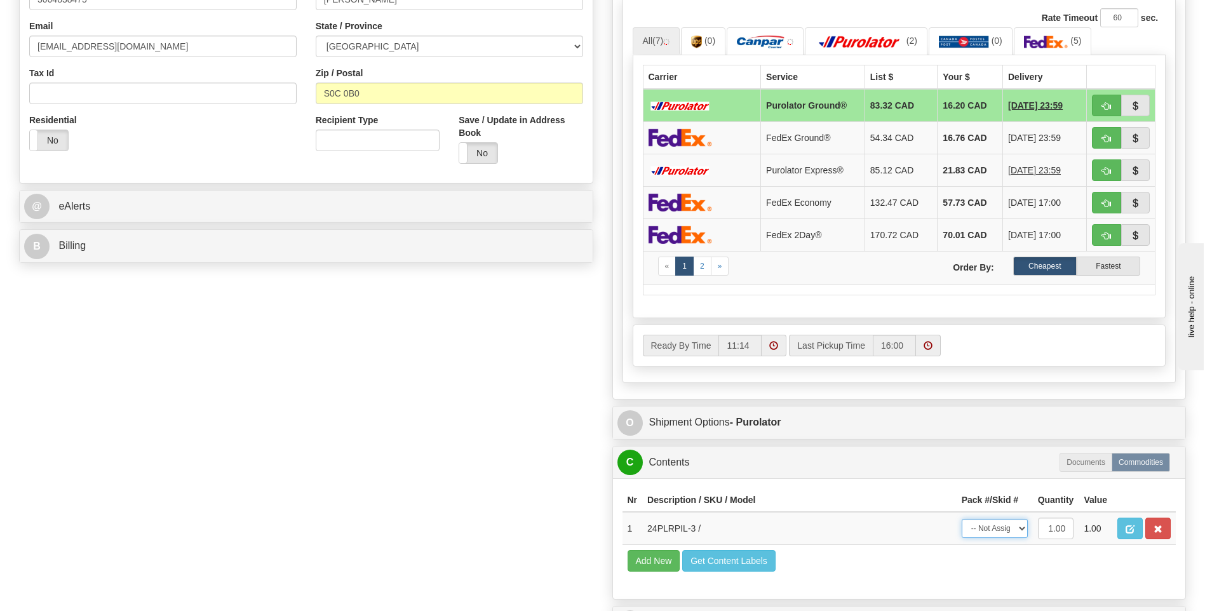
drag, startPoint x: 1022, startPoint y: 528, endPoint x: 1022, endPoint y: 539, distance: 10.2
click at [1022, 528] on select "-- Not Assigned -- Package 1" at bounding box center [994, 528] width 66 height 19
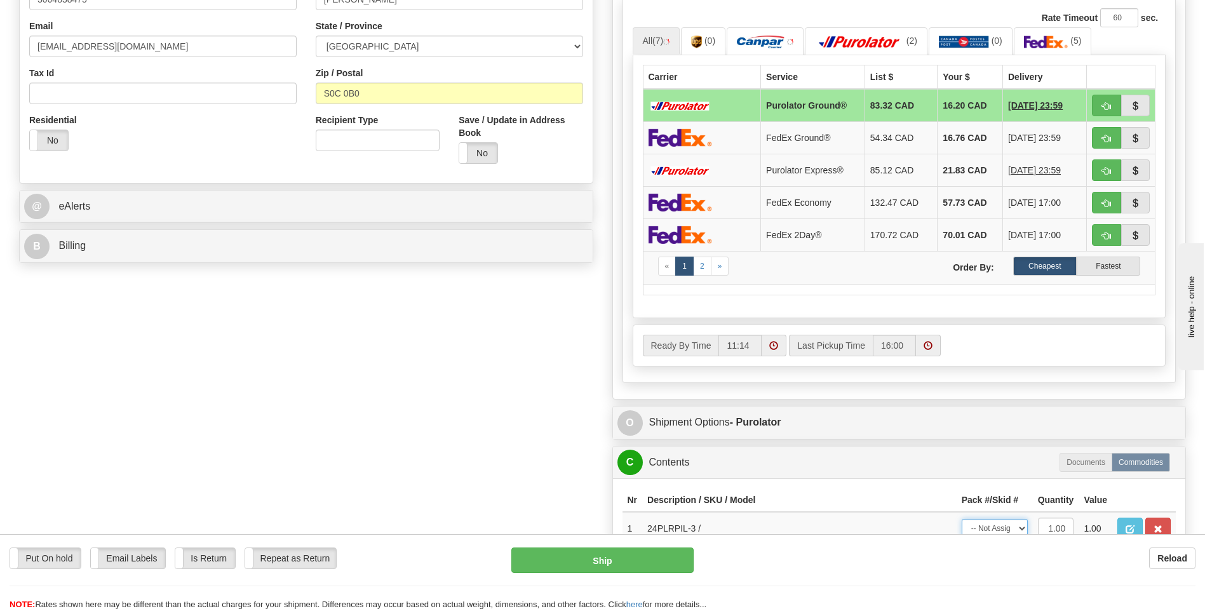
select select "0"
click at [961, 519] on select "-- Not Assigned -- Package 1" at bounding box center [994, 528] width 66 height 19
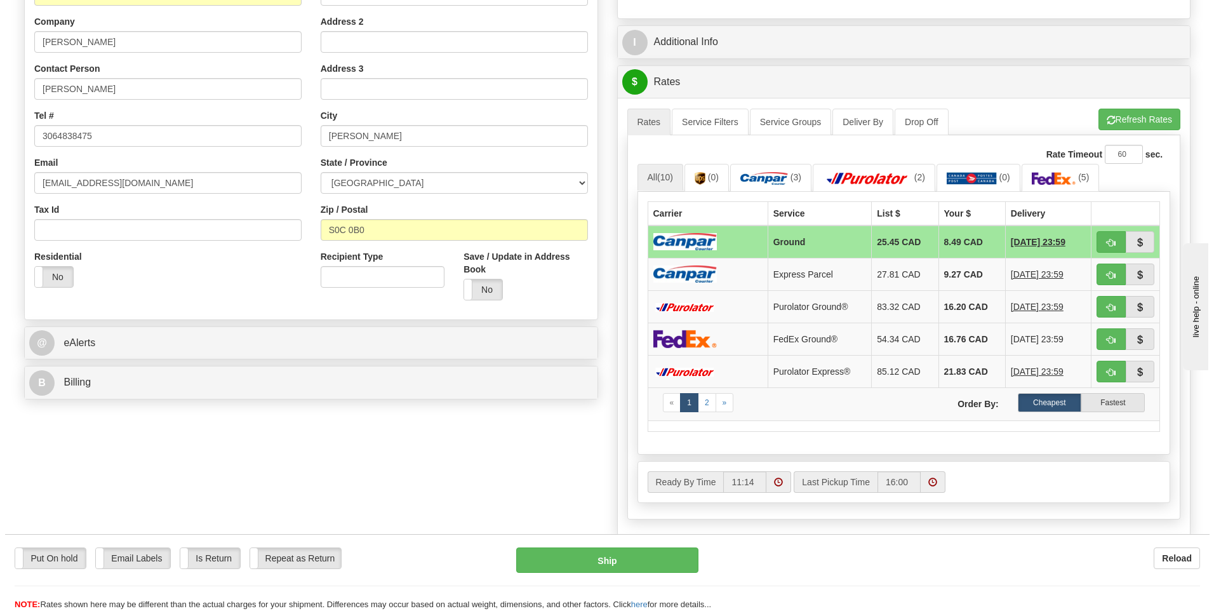
scroll to position [0, 0]
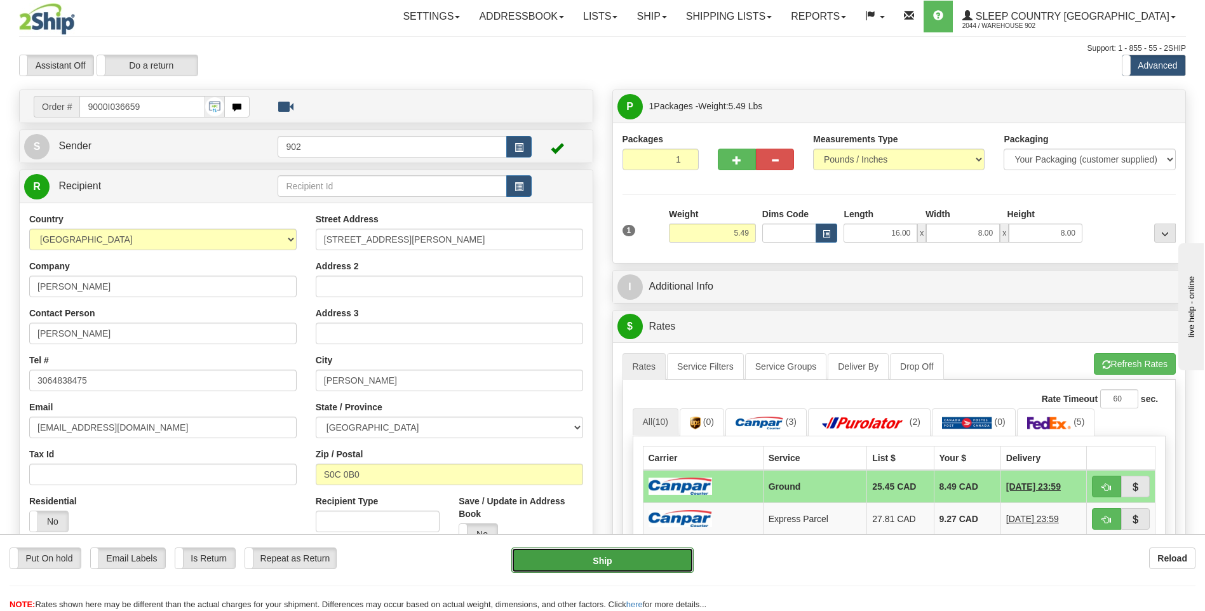
click at [636, 564] on button "Ship" at bounding box center [602, 559] width 182 height 25
type input "1"
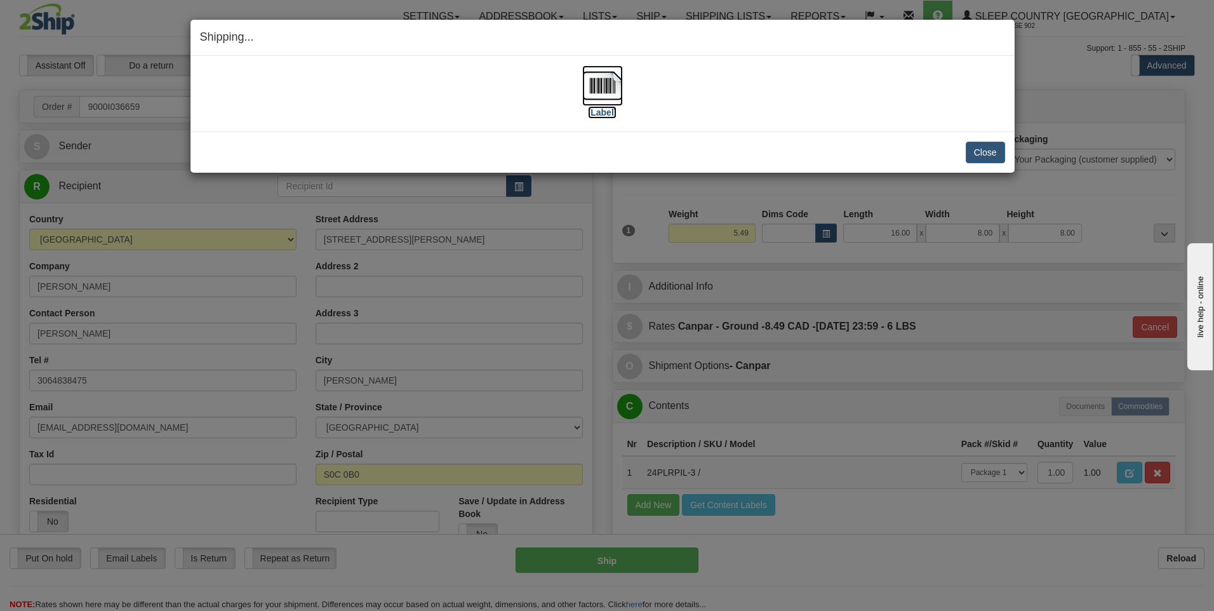
click at [608, 94] on img at bounding box center [602, 85] width 41 height 41
click at [1003, 156] on button "Close" at bounding box center [985, 153] width 39 height 22
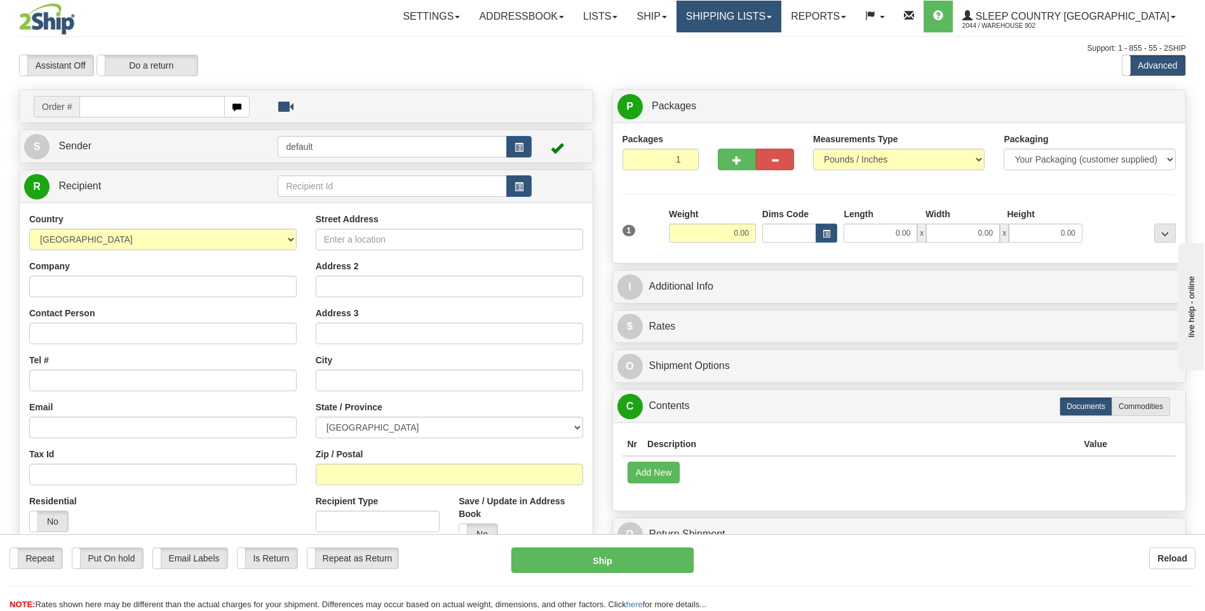
click at [781, 20] on link "Shipping lists" at bounding box center [728, 17] width 105 height 32
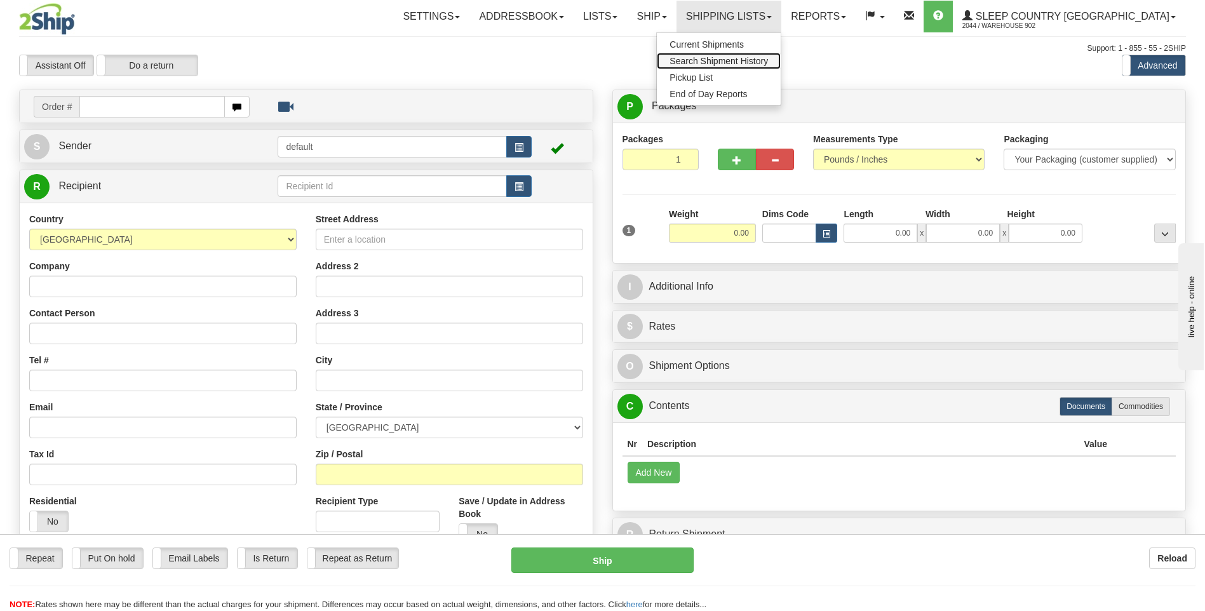
click at [768, 58] on span "Search Shipment History" at bounding box center [718, 61] width 98 height 10
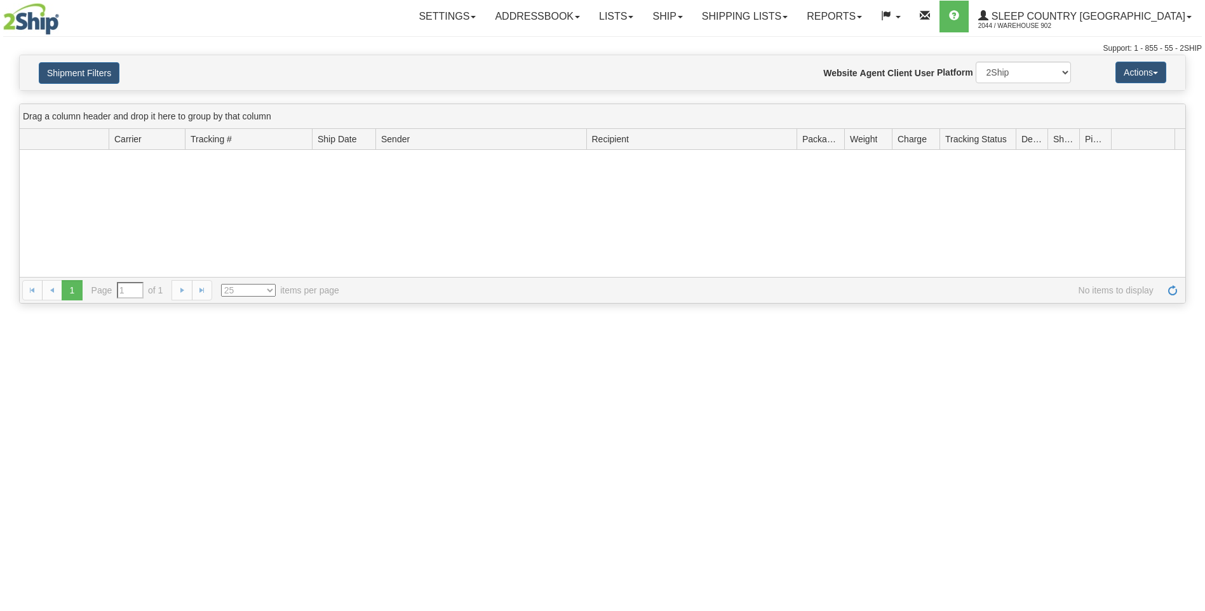
type input "From [DATE] To [DATE]"
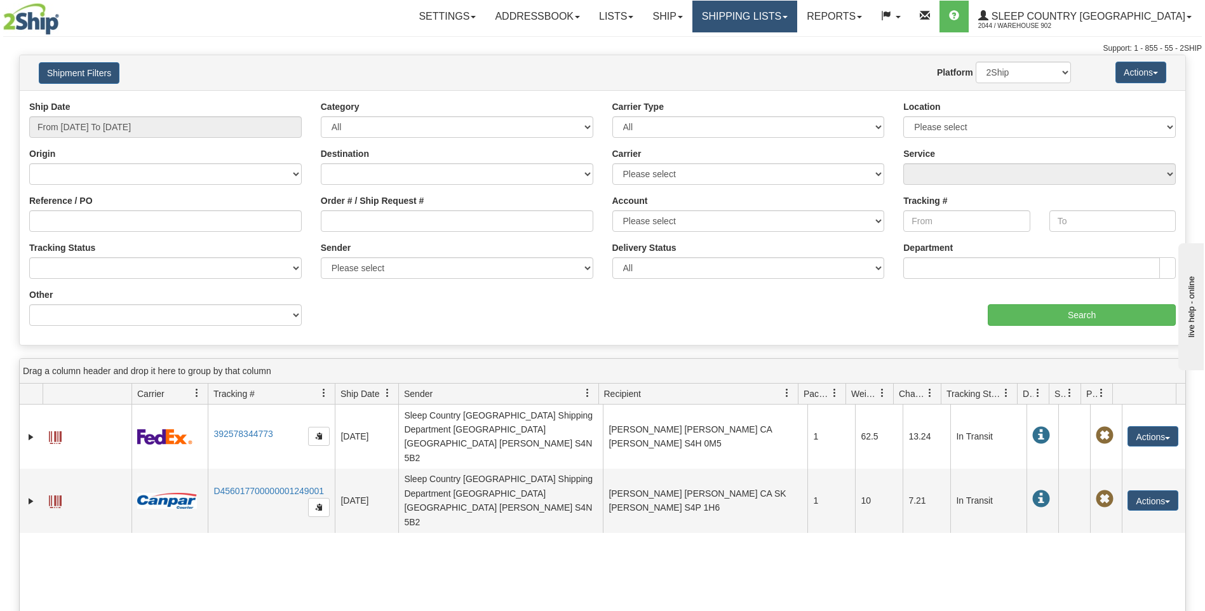
click at [777, 12] on link "Shipping lists" at bounding box center [744, 17] width 105 height 32
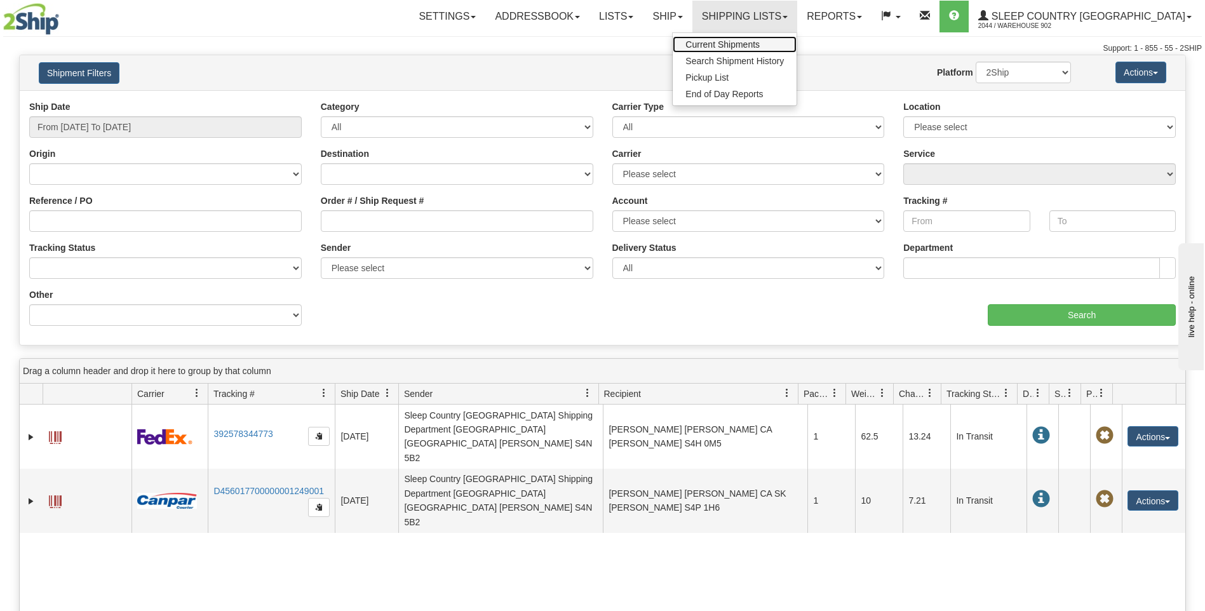
click at [760, 44] on span "Current Shipments" at bounding box center [722, 44] width 74 height 10
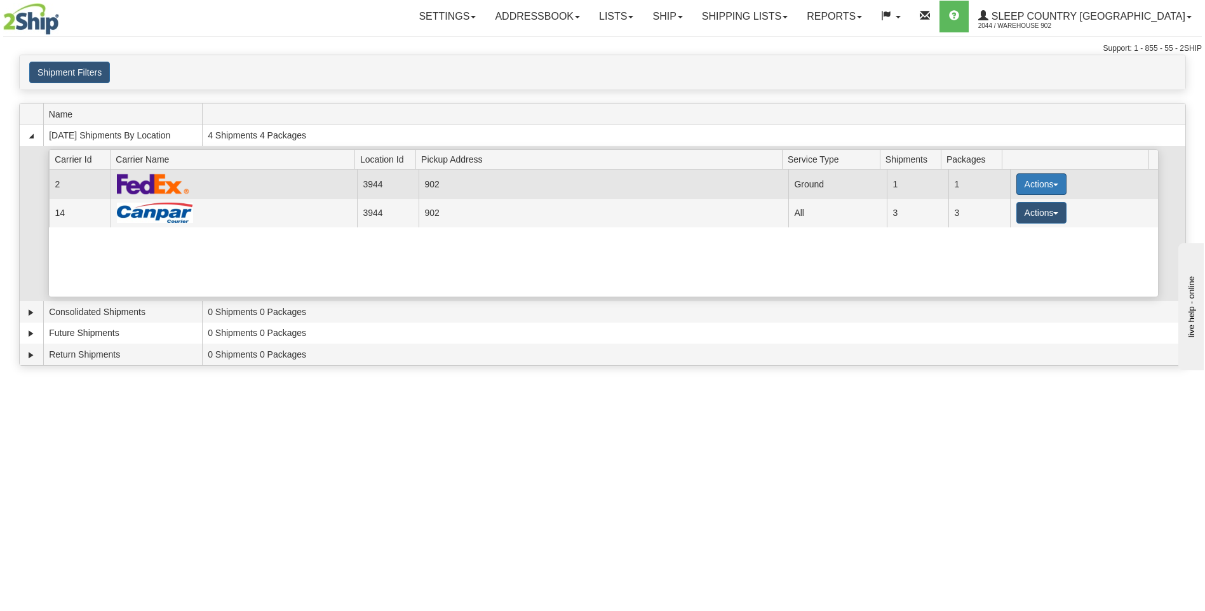
click at [1036, 191] on button "Actions" at bounding box center [1041, 184] width 51 height 22
